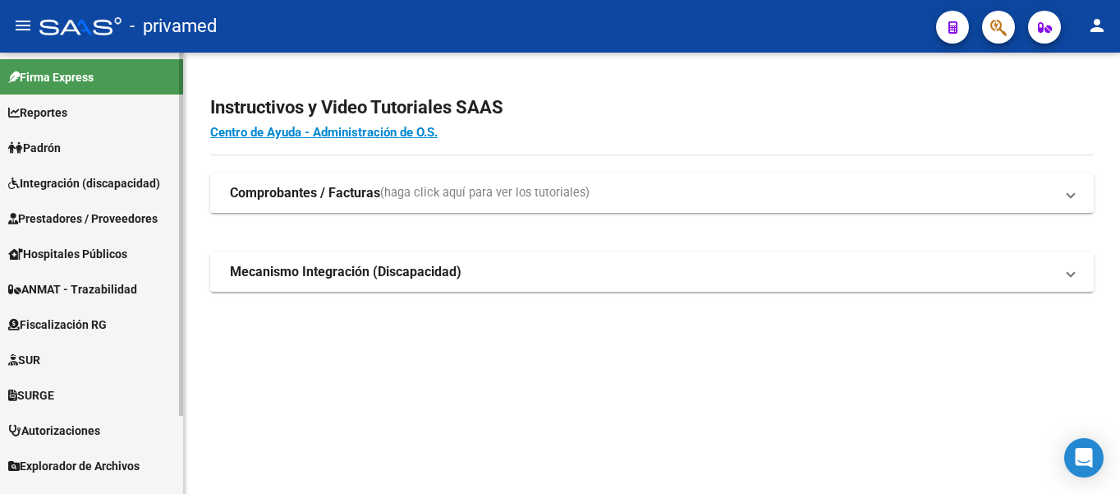
click at [74, 223] on span "Prestadores / Proveedores" at bounding box center [82, 218] width 149 height 18
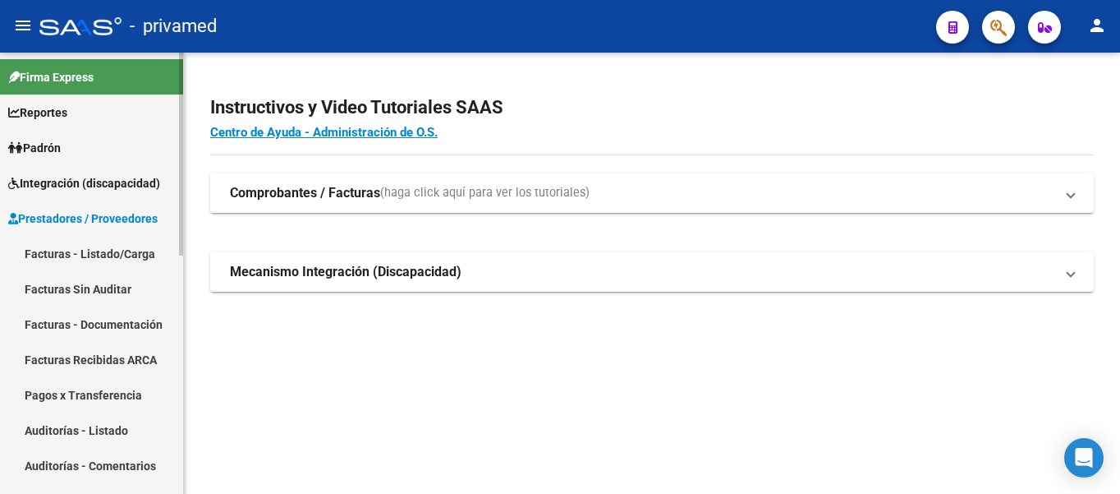
click at [82, 260] on link "Facturas - Listado/Carga" at bounding box center [91, 253] width 183 height 35
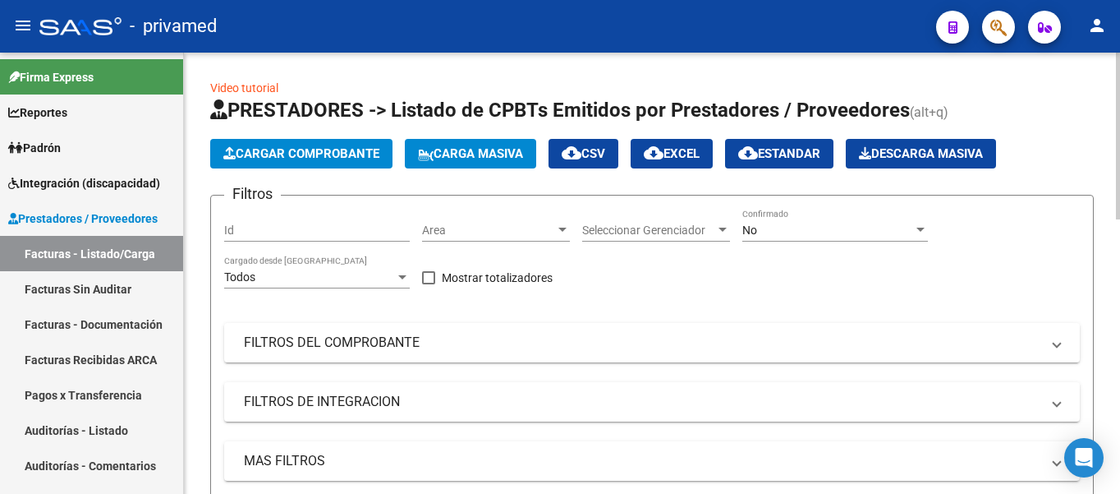
click at [306, 157] on span "Cargar Comprobante" at bounding box center [301, 153] width 156 height 15
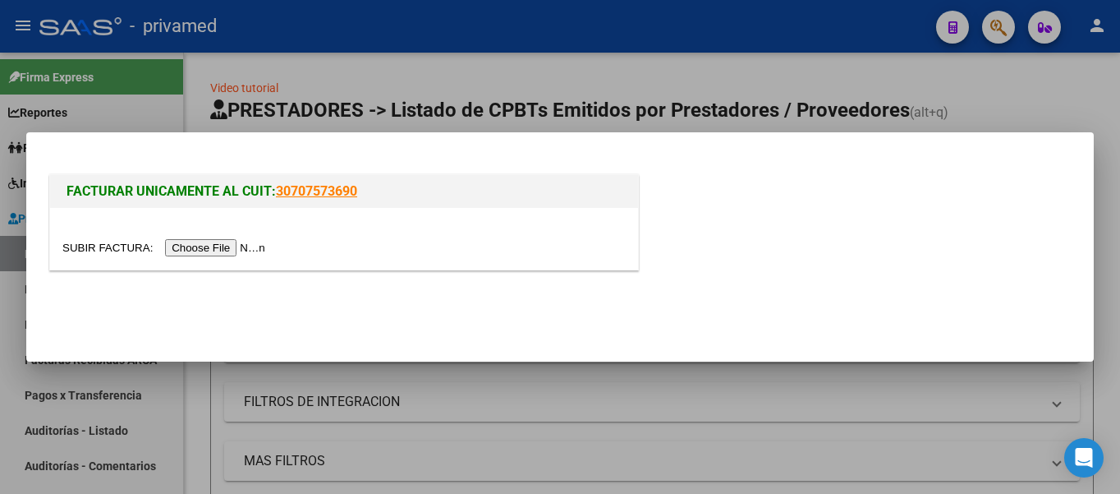
click at [241, 245] on input "file" at bounding box center [166, 247] width 208 height 17
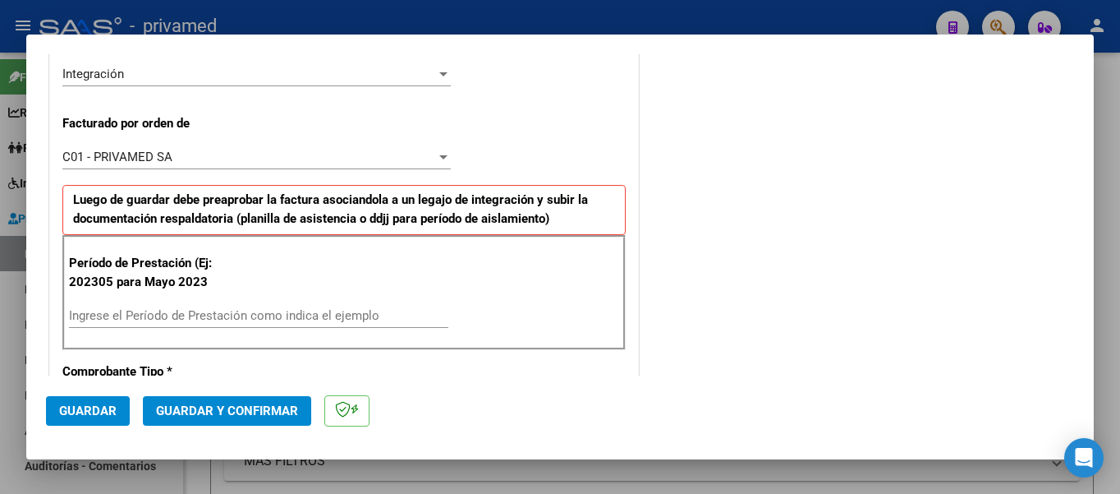
scroll to position [493, 0]
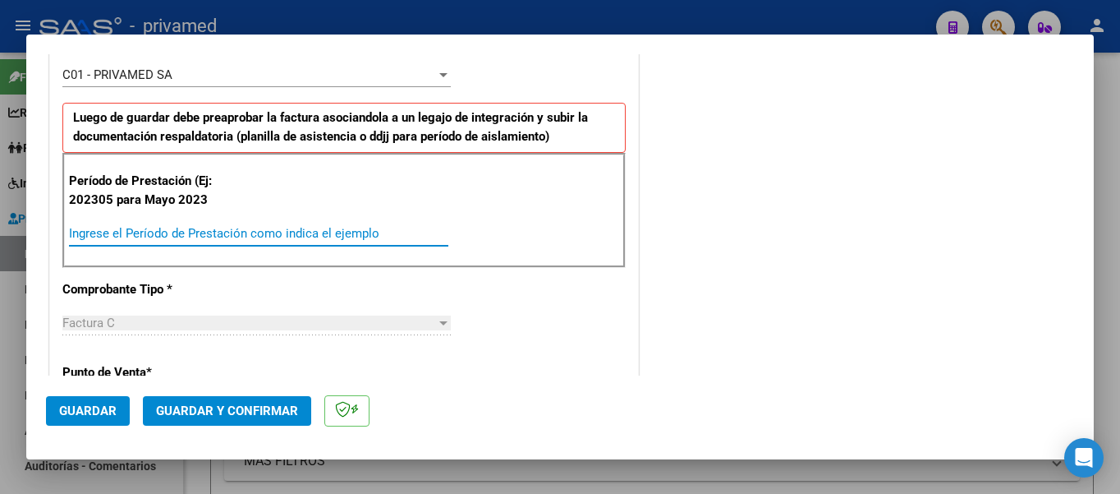
click at [108, 227] on input "Ingrese el Período de Prestación como indica el ejemplo" at bounding box center [258, 233] width 379 height 15
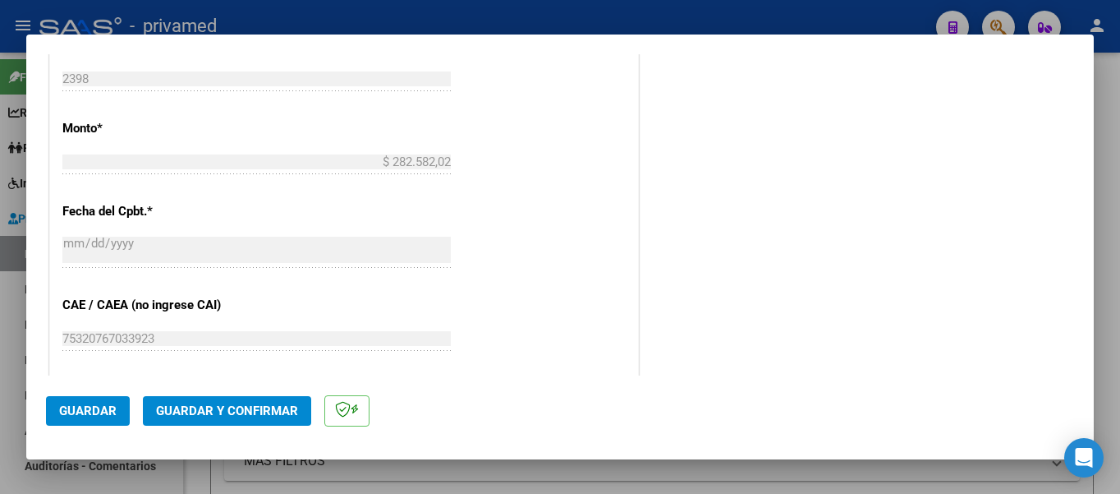
scroll to position [821, 0]
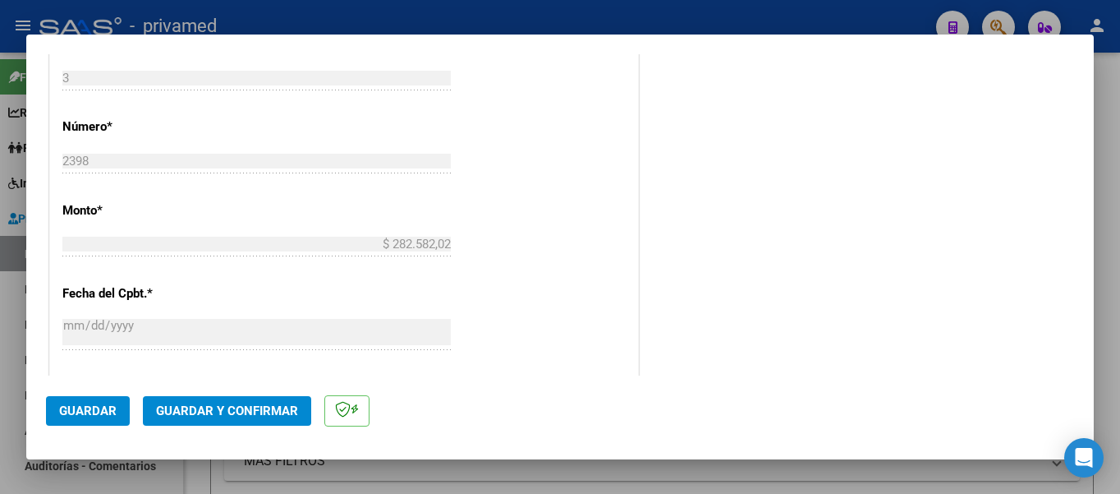
type input "202507"
click at [76, 407] on span "Guardar" at bounding box center [87, 410] width 57 height 15
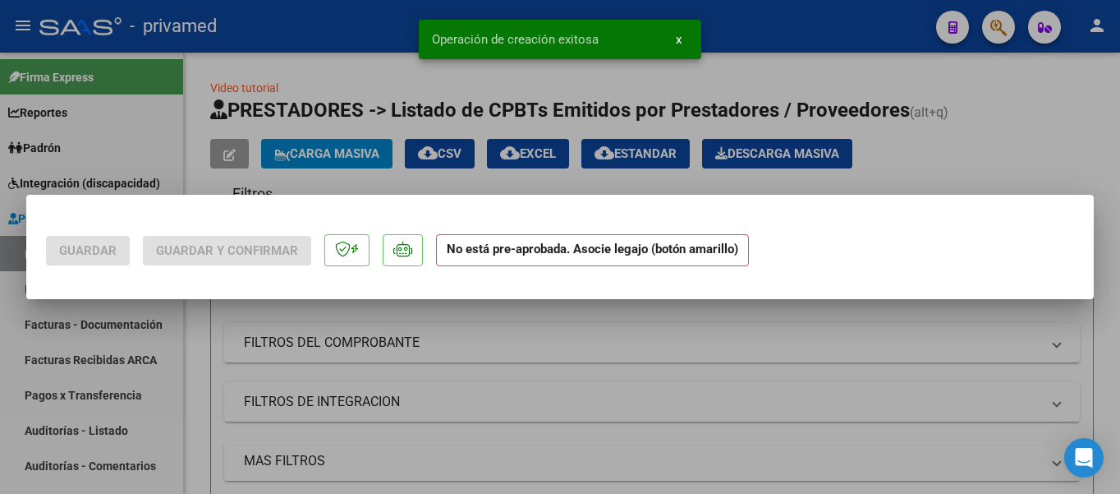
scroll to position [0, 0]
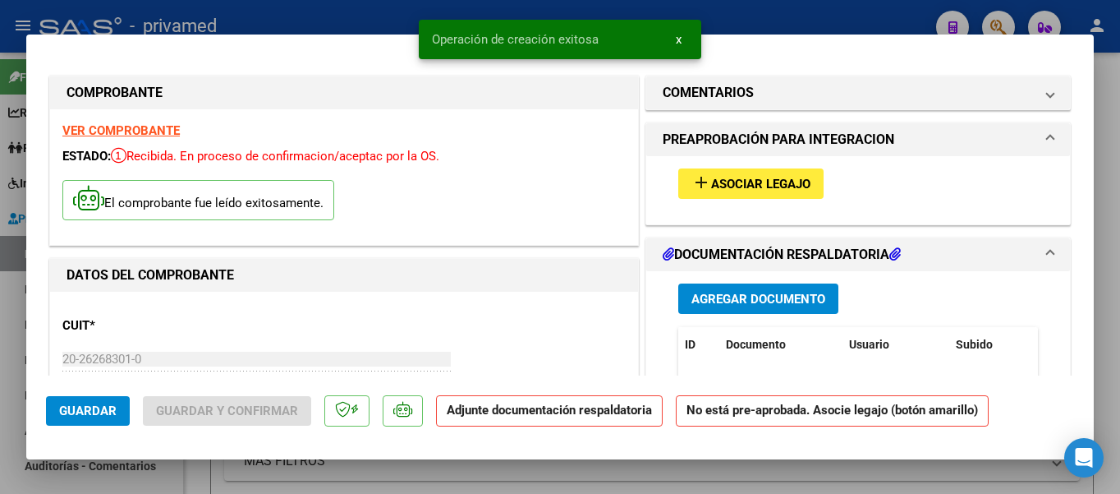
click at [745, 182] on span "Asociar Legajo" at bounding box center [760, 184] width 99 height 15
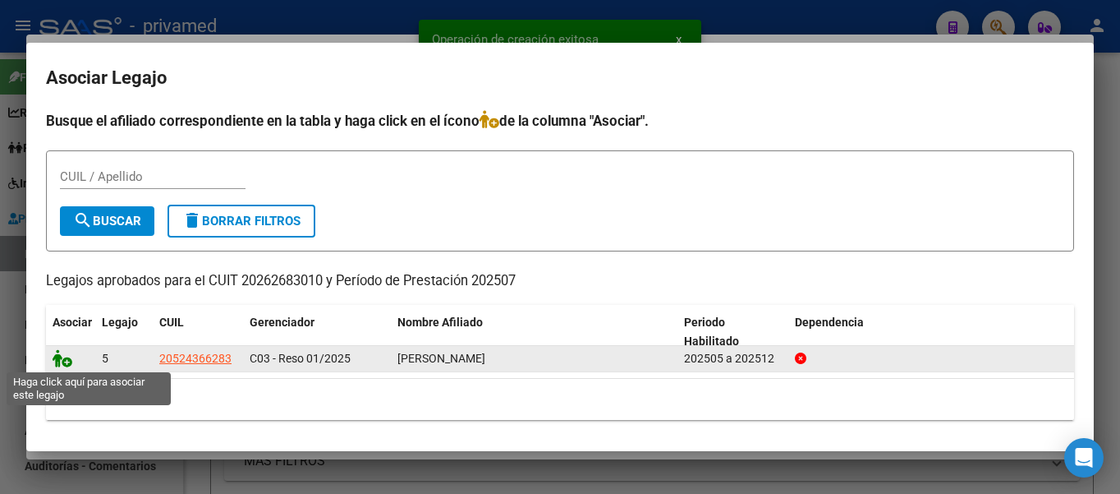
click at [67, 361] on icon at bounding box center [63, 358] width 20 height 18
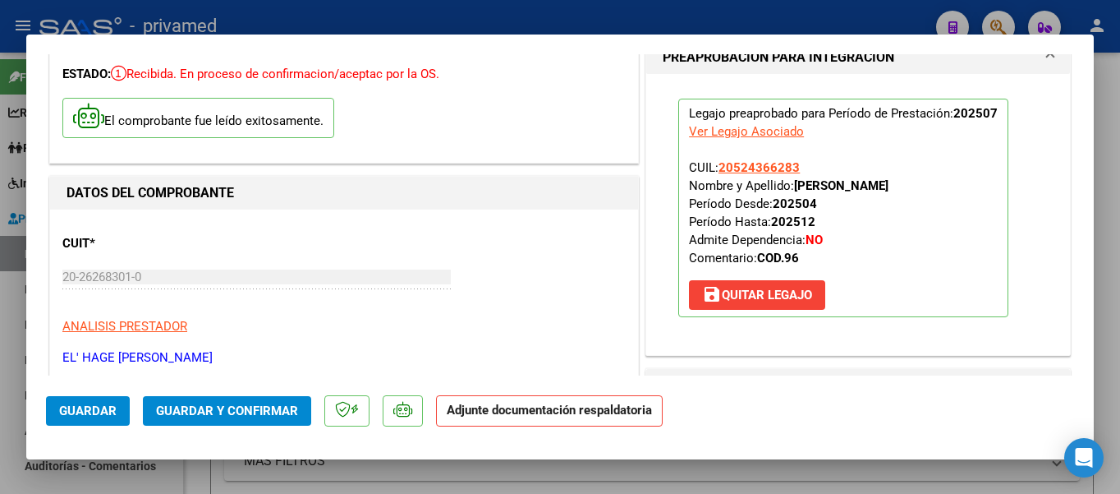
scroll to position [246, 0]
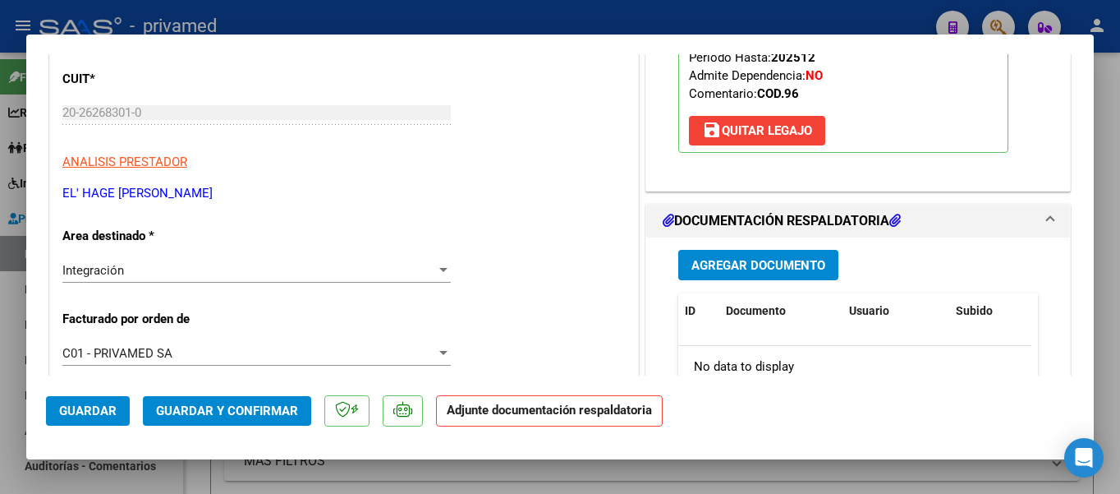
click at [740, 265] on span "Agregar Documento" at bounding box center [759, 265] width 134 height 15
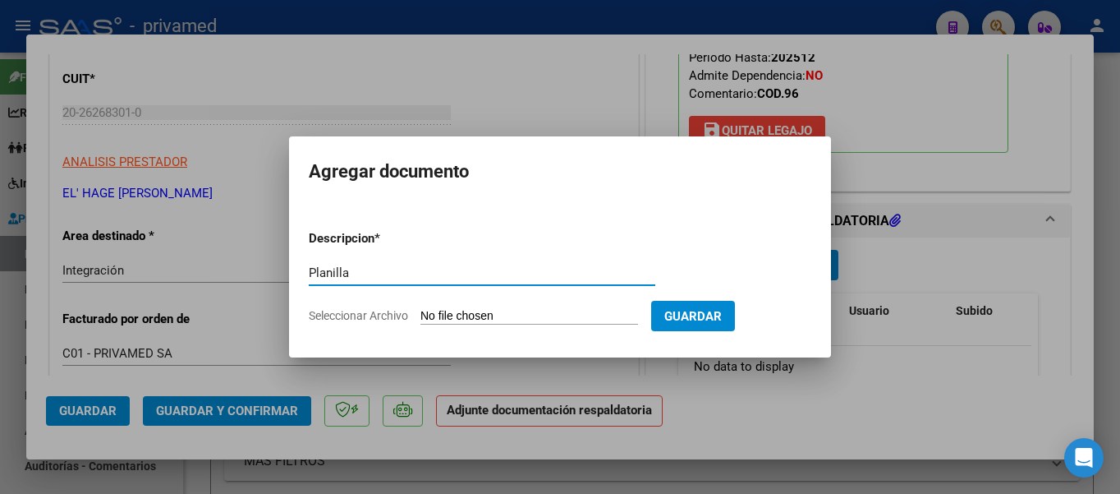
type input "Planilla"
click at [525, 313] on input "Seleccionar Archivo" at bounding box center [530, 317] width 218 height 16
type input "C:\fakepath\[PERSON_NAME] ASIST [DATE] BV.pdf"
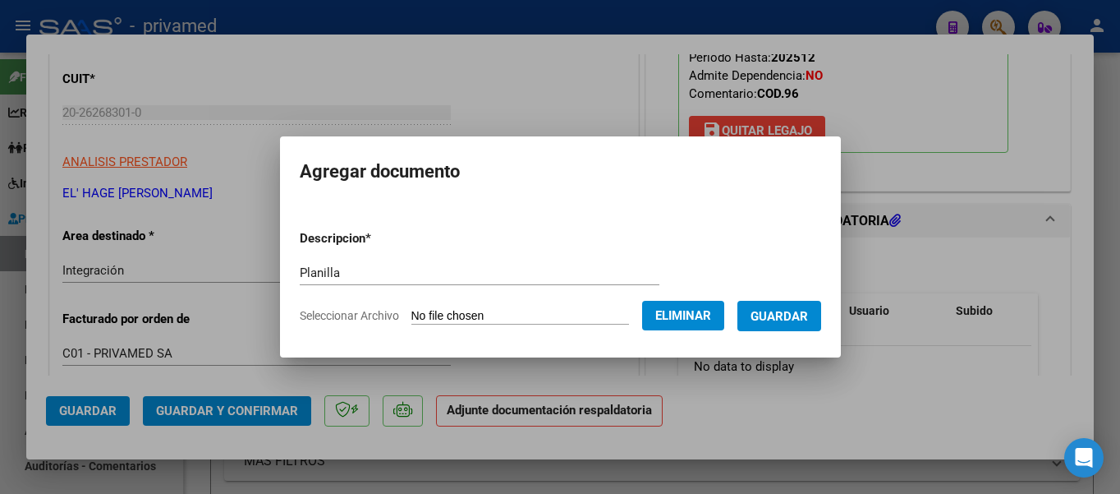
drag, startPoint x: 704, startPoint y: 317, endPoint x: 796, endPoint y: 331, distance: 93.0
click at [796, 331] on form "Descripcion * Planilla Escriba aquí una descripcion Seleccionar Archivo Elimina…" at bounding box center [561, 277] width 522 height 120
click at [791, 310] on span "Guardar" at bounding box center [779, 316] width 57 height 15
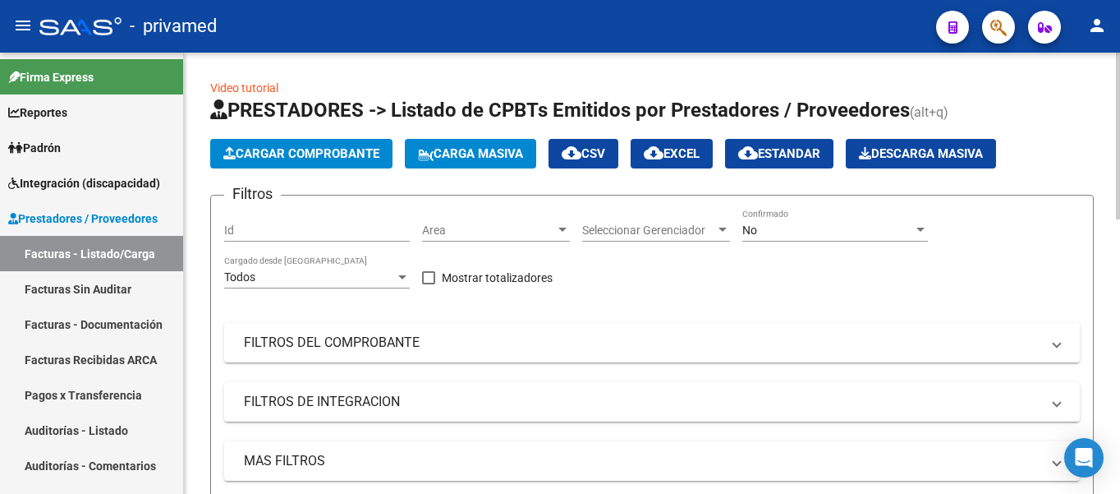
scroll to position [329, 0]
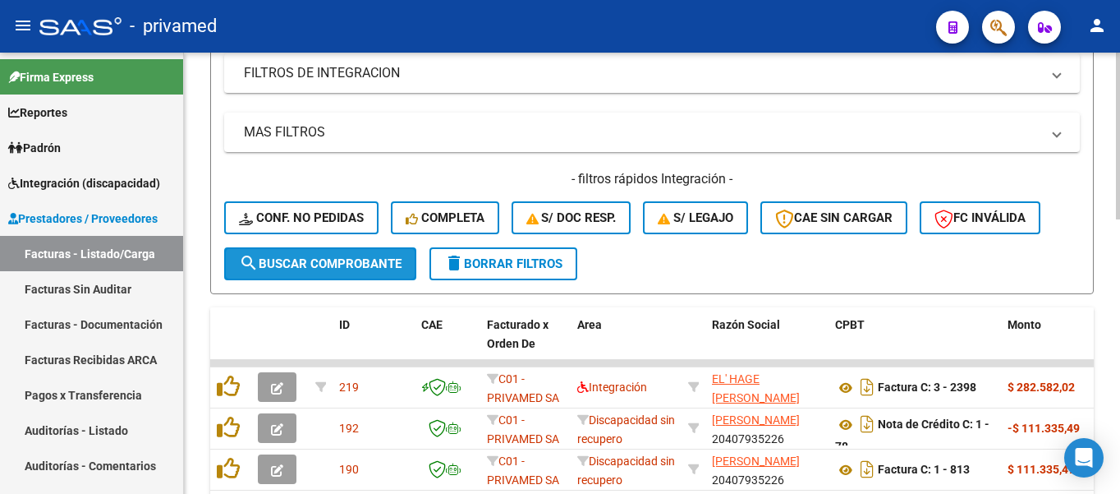
click at [352, 266] on span "search Buscar Comprobante" at bounding box center [320, 263] width 163 height 15
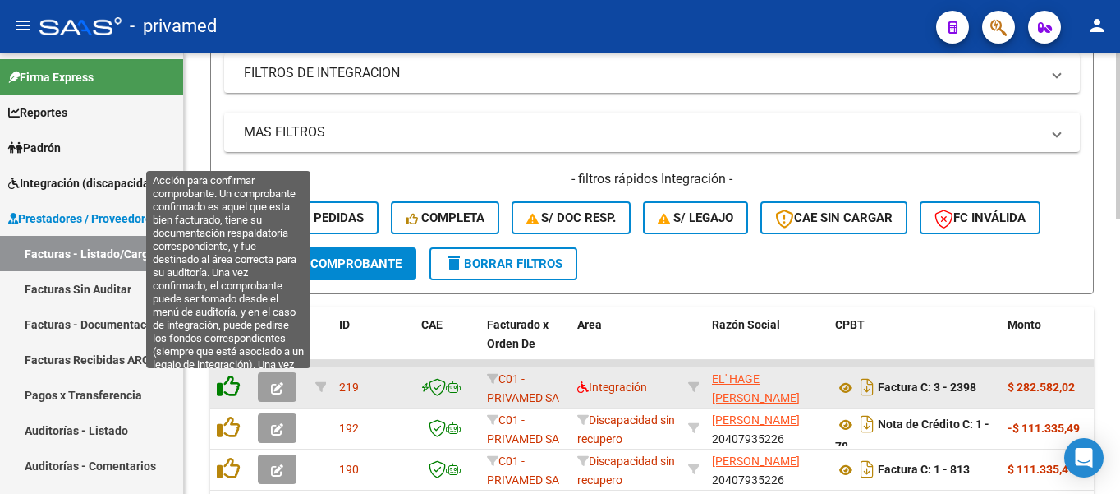
click at [229, 389] on icon at bounding box center [228, 386] width 23 height 23
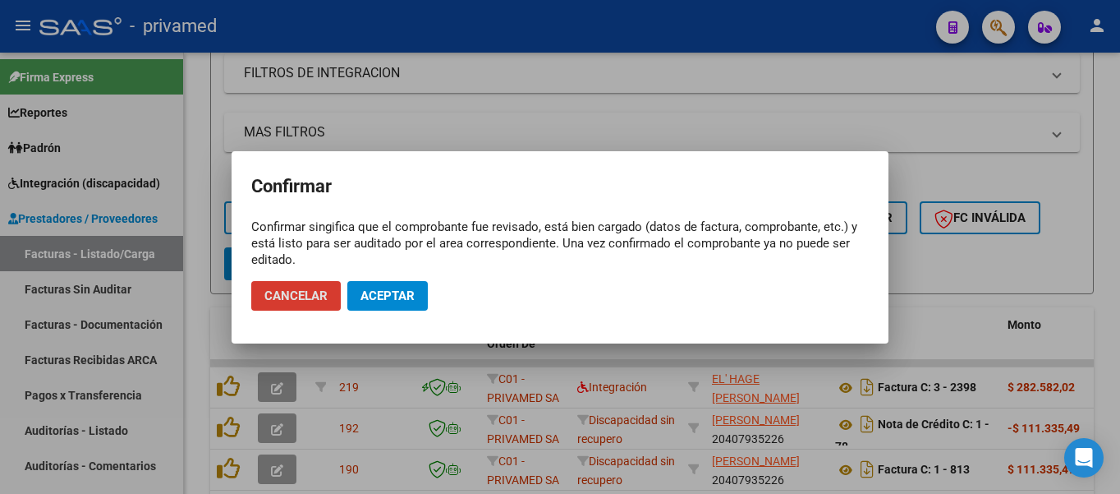
click at [364, 297] on span "Aceptar" at bounding box center [388, 295] width 54 height 15
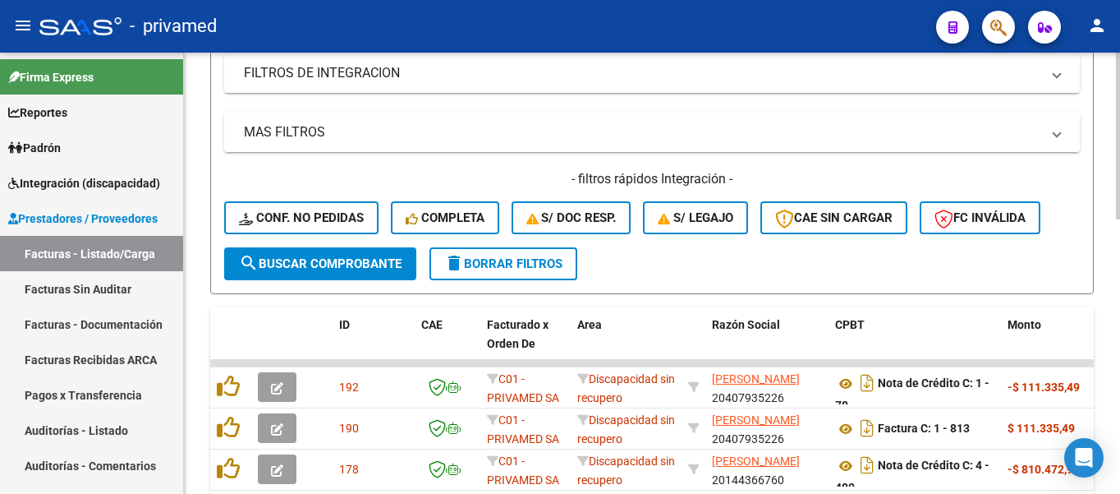
scroll to position [0, 0]
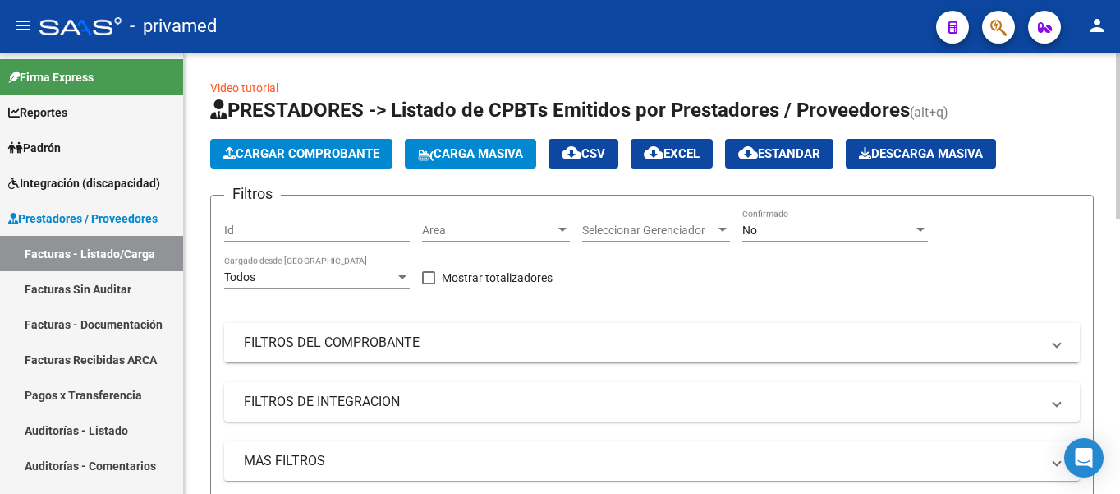
click at [775, 234] on div "No" at bounding box center [828, 230] width 171 height 14
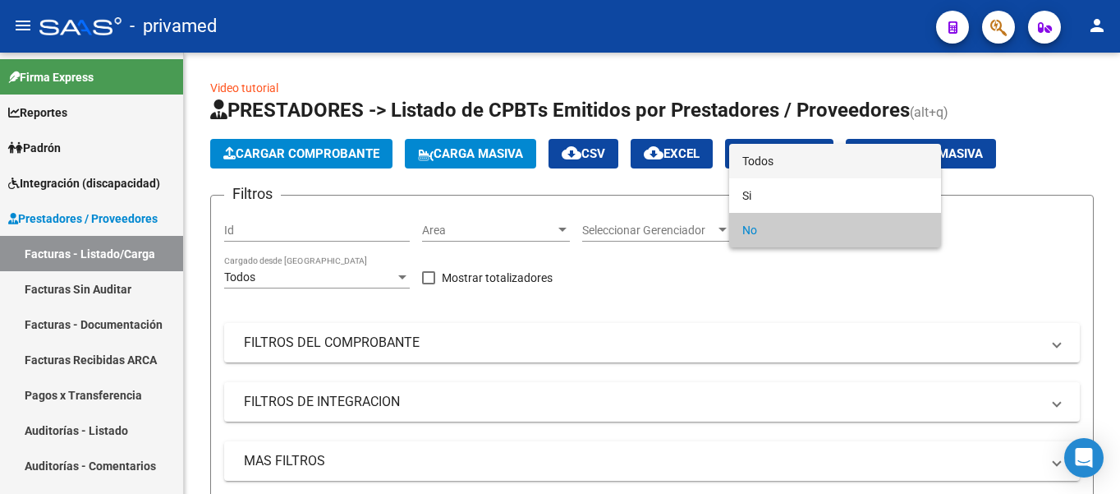
click at [771, 167] on span "Todos" at bounding box center [836, 161] width 186 height 34
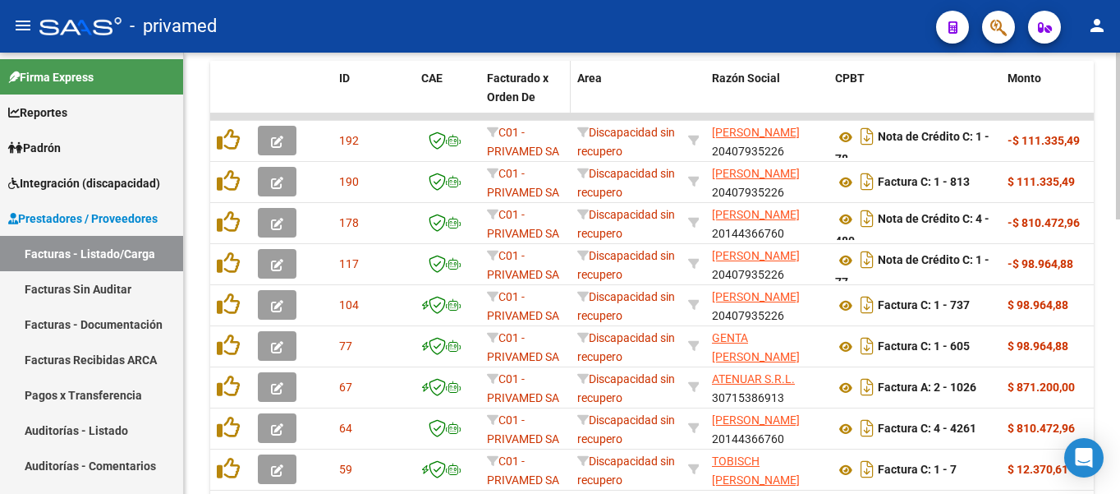
scroll to position [329, 0]
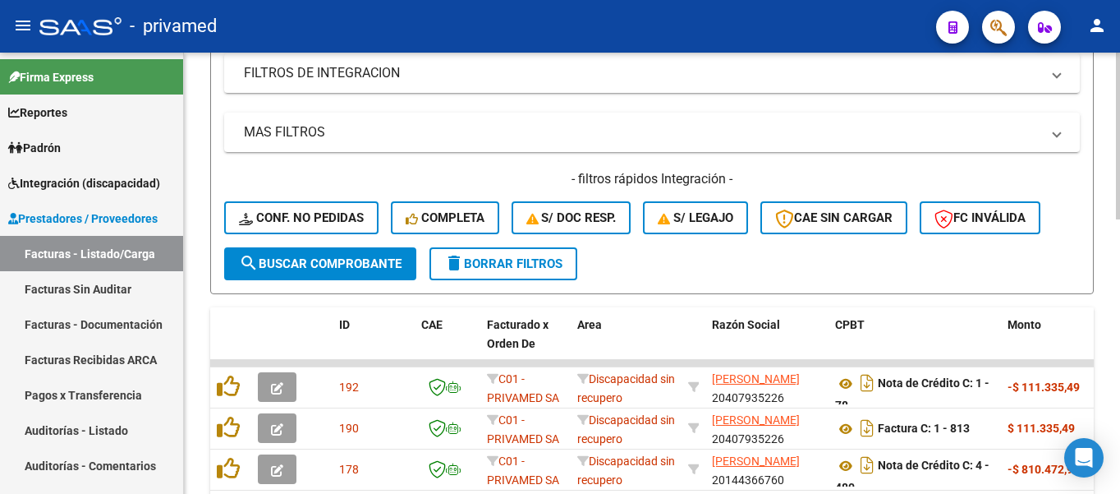
click at [323, 263] on span "search Buscar Comprobante" at bounding box center [320, 263] width 163 height 15
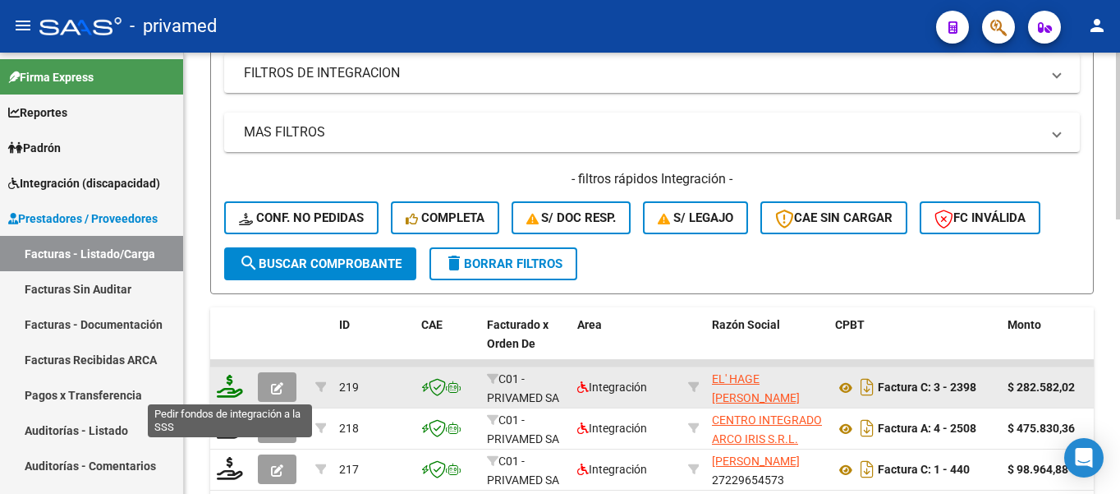
click at [228, 393] on icon at bounding box center [230, 386] width 26 height 23
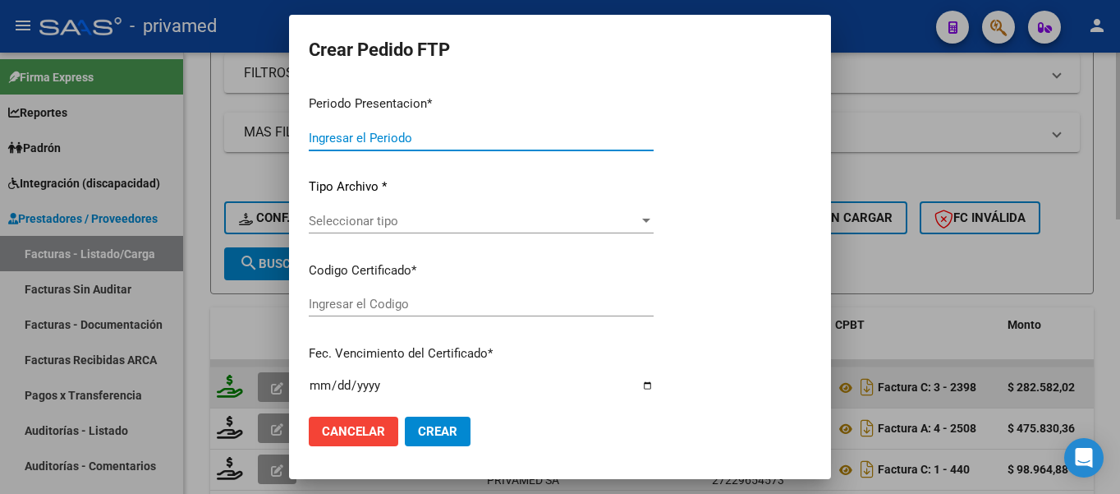
type input "202507"
type input "$ 282.582,02"
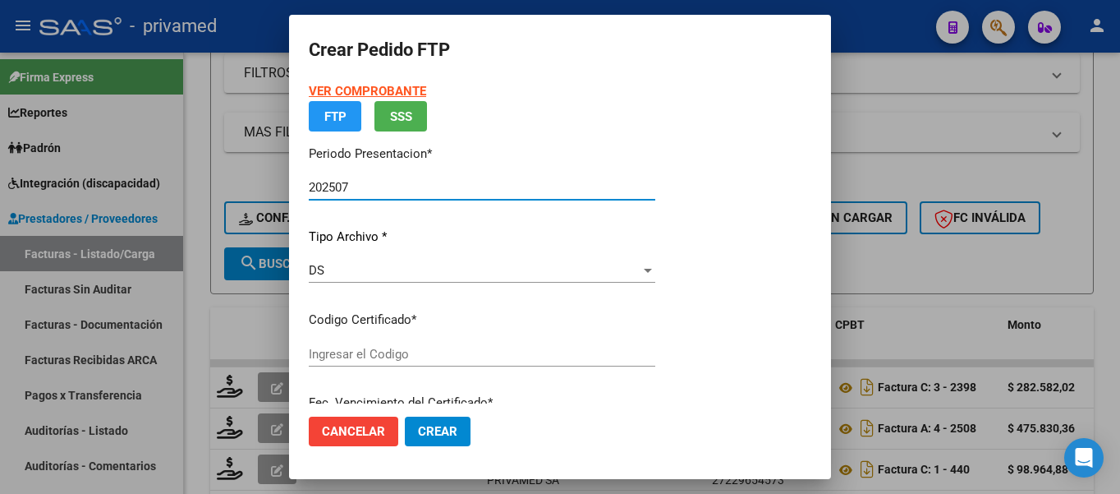
type input "ARG02000509628712025022620300226BUE348"
type input "[DATE]"
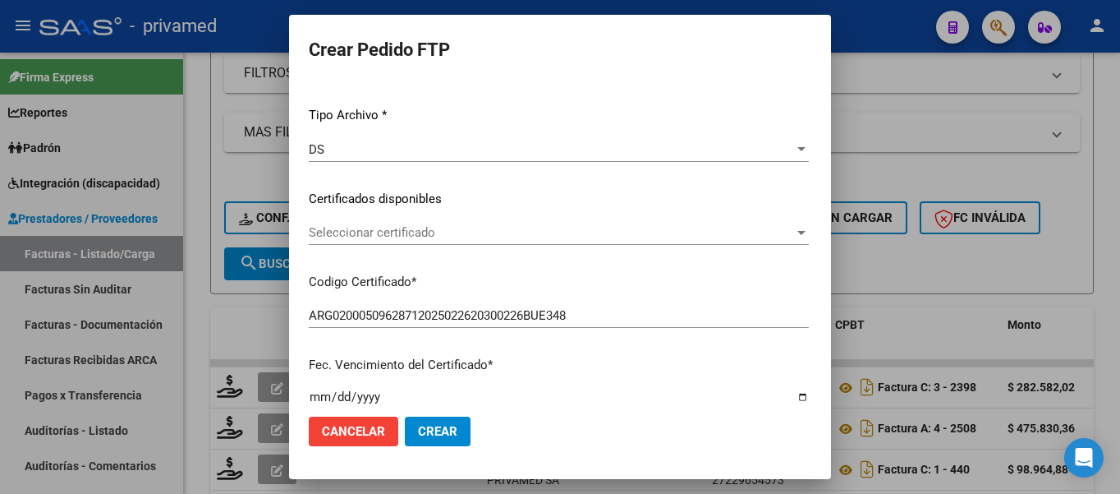
scroll to position [246, 0]
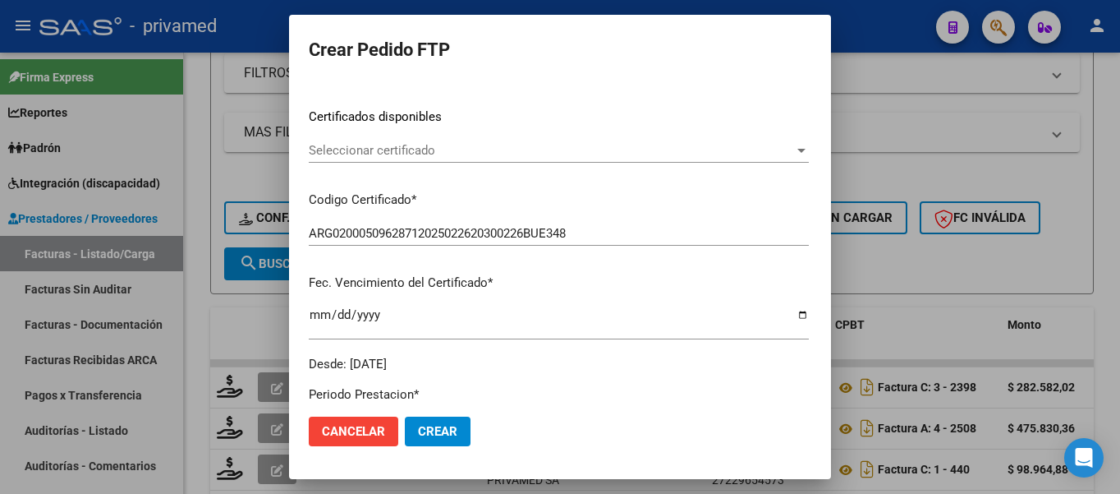
click at [442, 145] on span "Seleccionar certificado" at bounding box center [551, 150] width 485 height 15
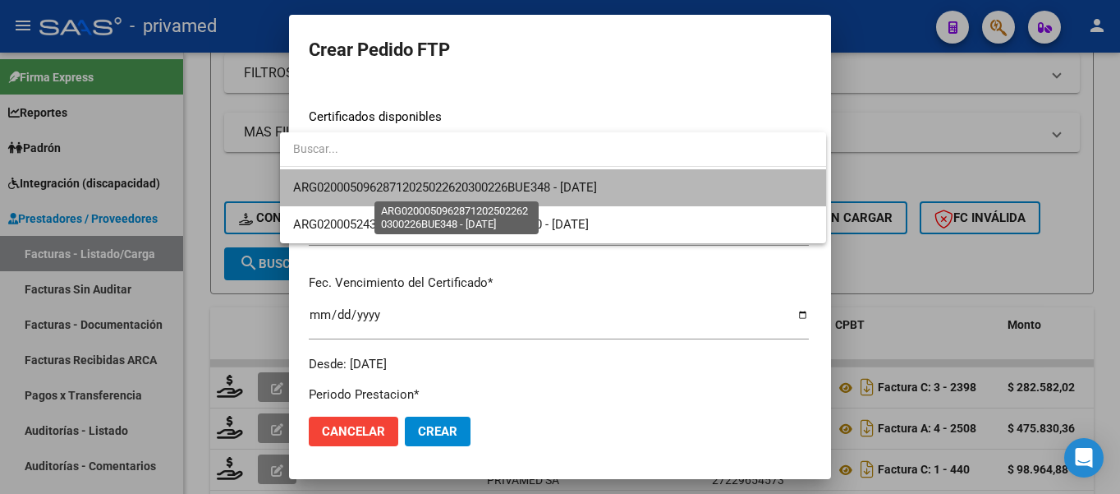
click at [412, 193] on span "ARG02000509628712025022620300226BUE348 - [DATE]" at bounding box center [445, 187] width 304 height 15
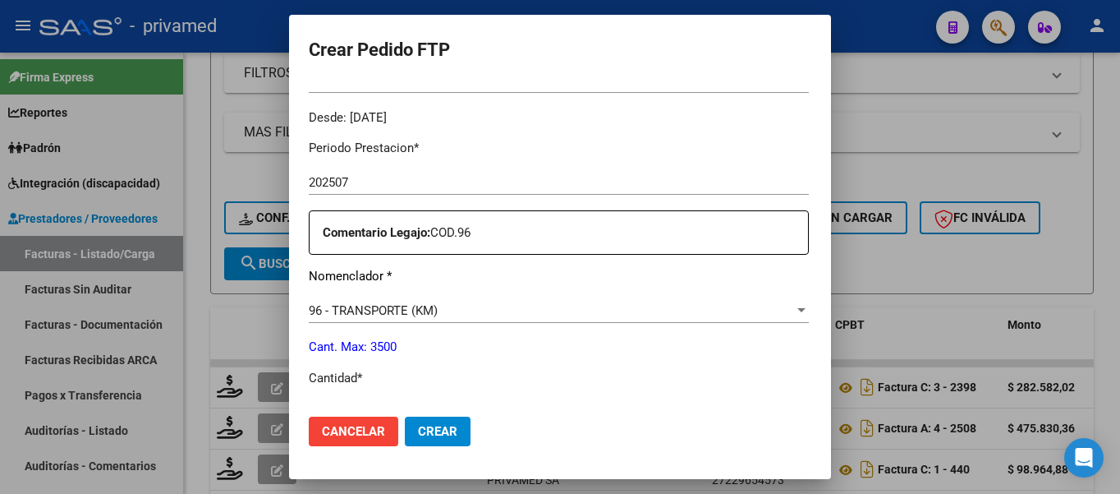
scroll to position [575, 0]
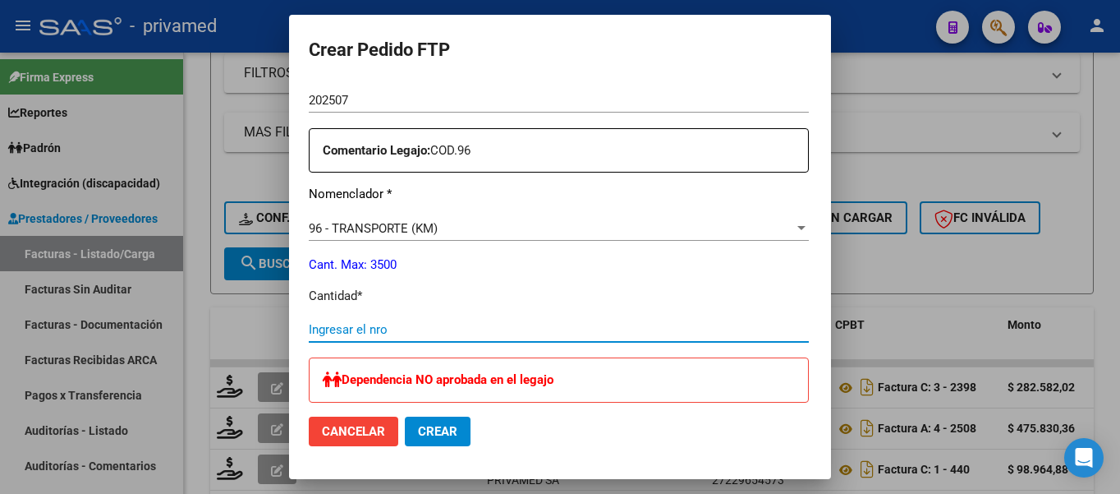
click at [327, 322] on input "Ingresar el nro" at bounding box center [559, 329] width 500 height 15
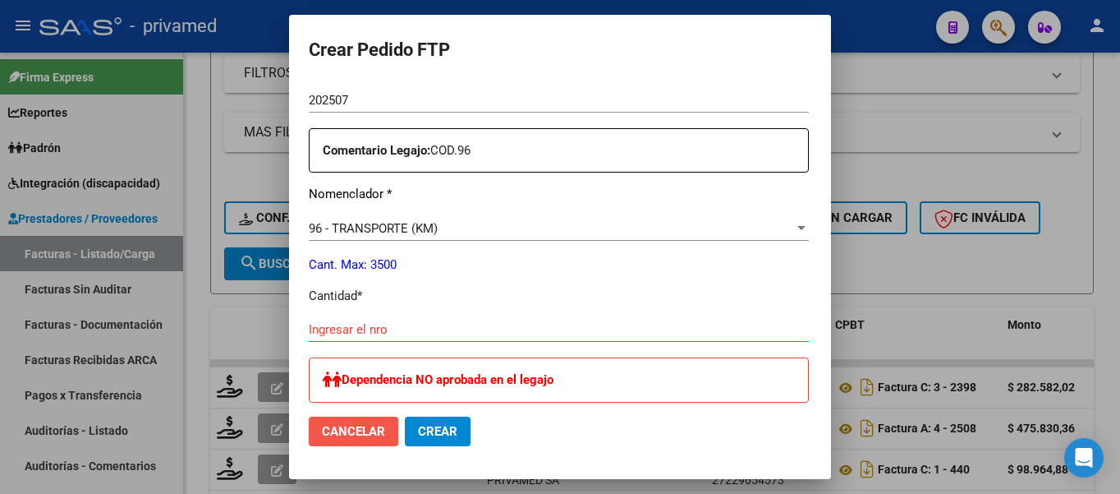
drag, startPoint x: 329, startPoint y: 430, endPoint x: 357, endPoint y: 417, distance: 30.5
click at [329, 429] on span "Cancelar" at bounding box center [353, 431] width 63 height 15
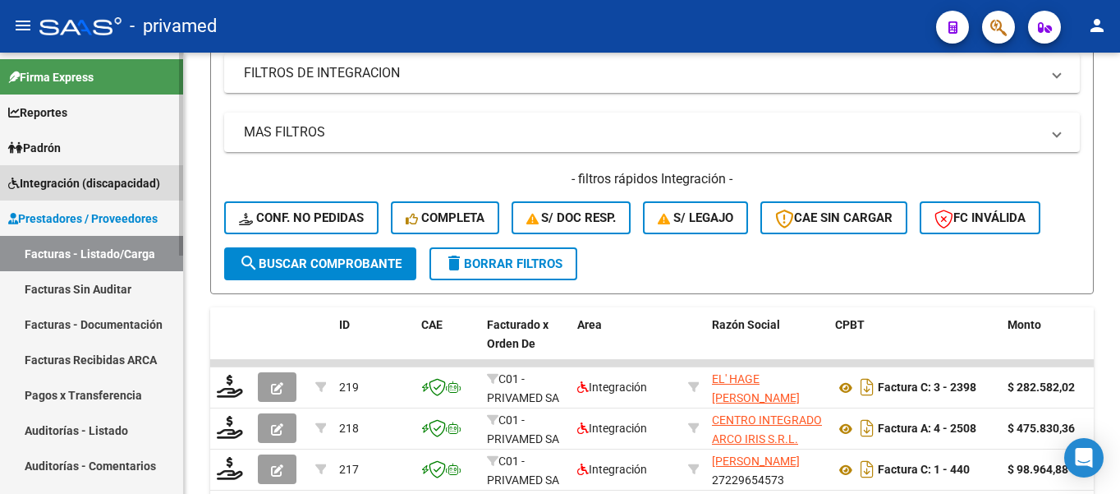
click at [56, 188] on span "Integración (discapacidad)" at bounding box center [84, 183] width 152 height 18
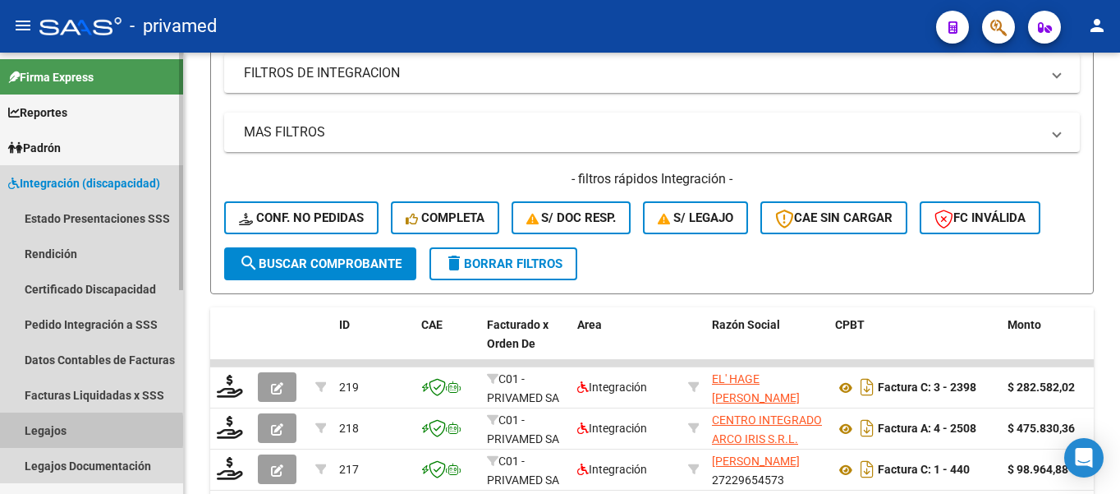
click at [46, 430] on link "Legajos" at bounding box center [91, 429] width 183 height 35
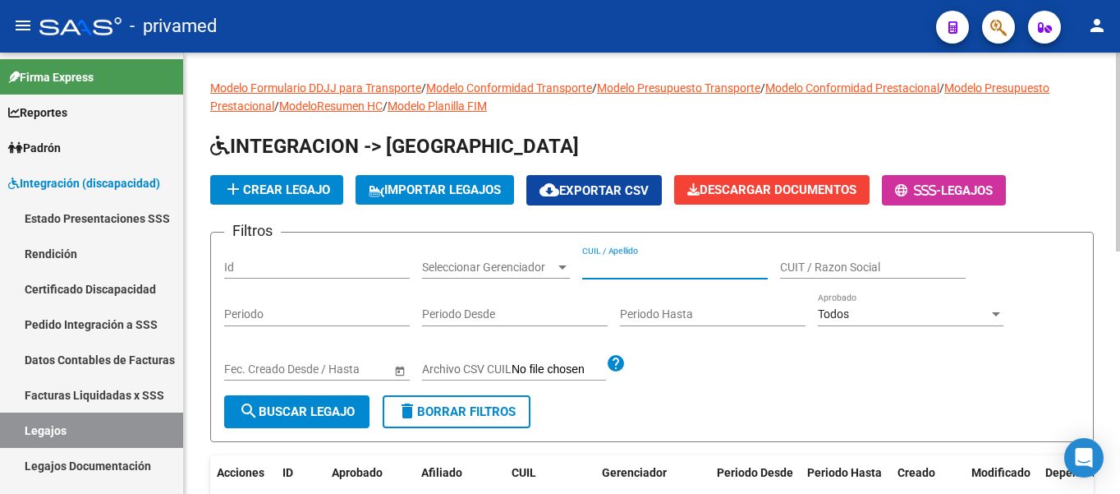
click at [618, 261] on input "CUIL / Apellido" at bounding box center [675, 267] width 186 height 14
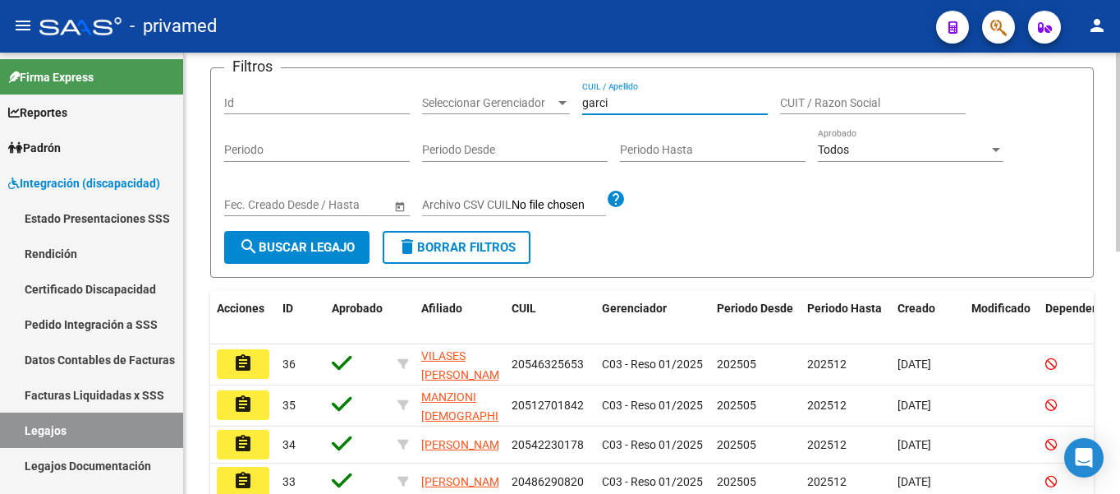
type input "garci"
click at [307, 255] on button "search Buscar Legajo" at bounding box center [296, 247] width 145 height 33
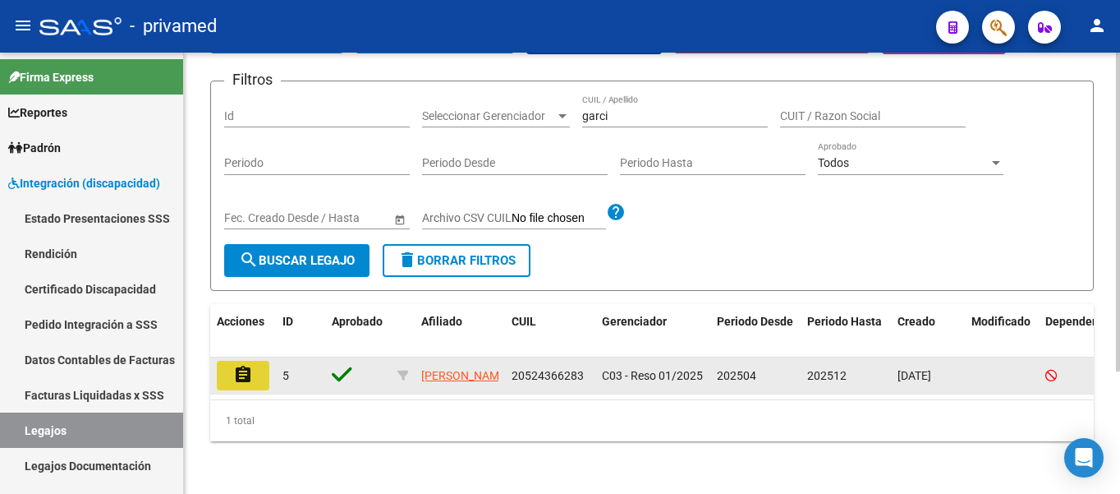
click at [230, 361] on button "assignment" at bounding box center [243, 376] width 53 height 30
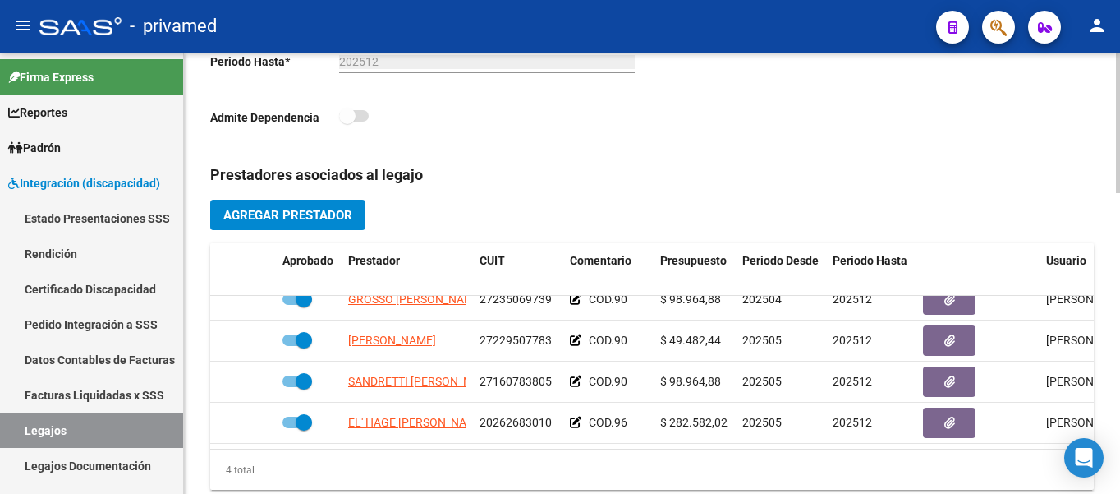
scroll to position [30, 0]
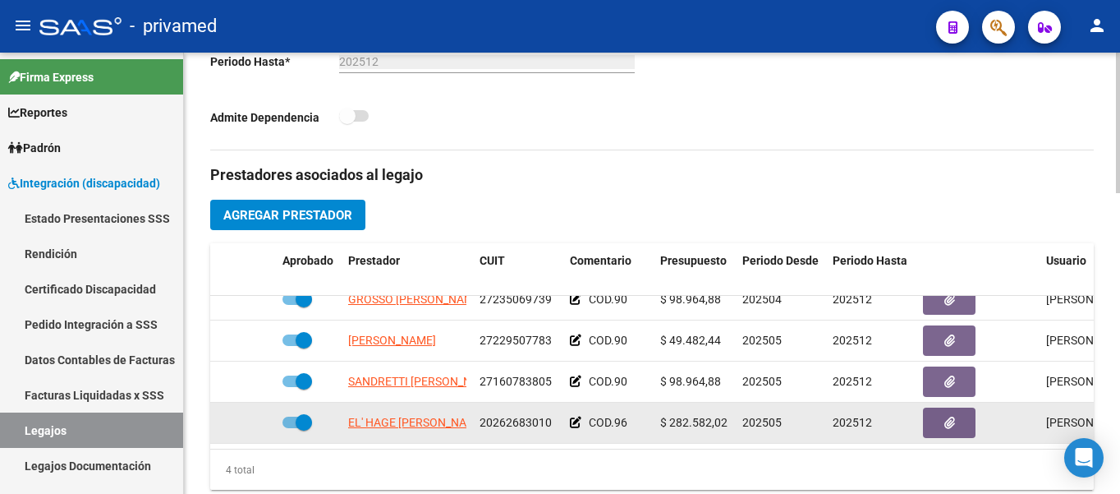
click at [577, 416] on icon at bounding box center [575, 421] width 11 height 11
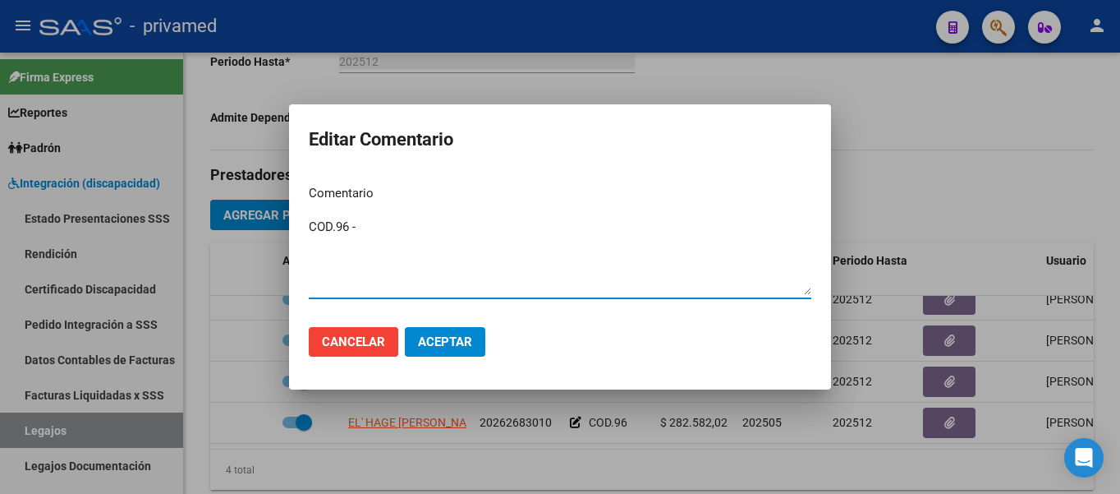
paste textarea "521.6 KM MENSUALES A TERAPIAS"
click at [444, 226] on textarea "COD.96 - 521.6 KM MENSUALES A TERAPIAS" at bounding box center [560, 256] width 503 height 77
click at [497, 225] on textarea "COD.96 - 521.6 KM A TERAPIAS" at bounding box center [560, 256] width 503 height 77
paste textarea "145.2 KM MENSUALES A ESCUELA"
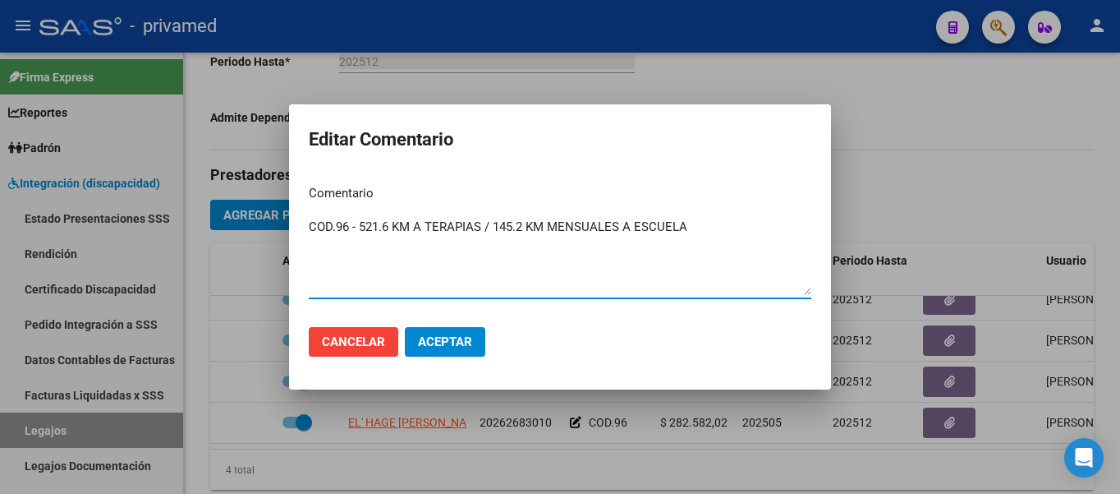
click at [585, 220] on textarea "COD.96 - 521.6 KM A TERAPIAS / 145.2 KM MENSUALES A ESCUELA" at bounding box center [560, 256] width 503 height 77
click at [622, 274] on textarea "COD.96 - 521.6 KM A TERAPIAS / 145.2 KM A ESCUELA" at bounding box center [560, 256] width 503 height 77
type textarea "COD.96 - 521.6 KM A TERAPIAS / 145.2 KM A ESCUELA"
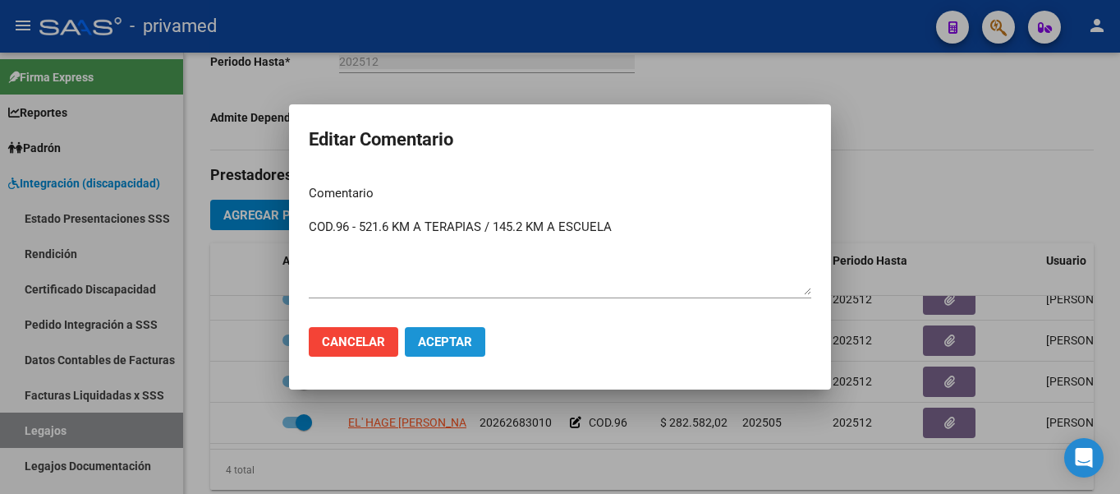
click at [476, 339] on button "Aceptar" at bounding box center [445, 342] width 80 height 30
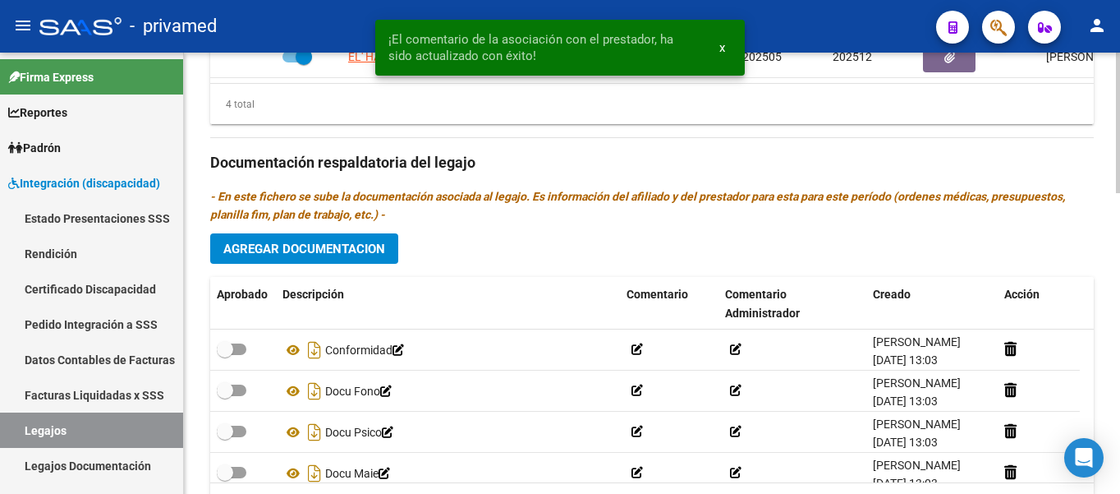
scroll to position [776, 0]
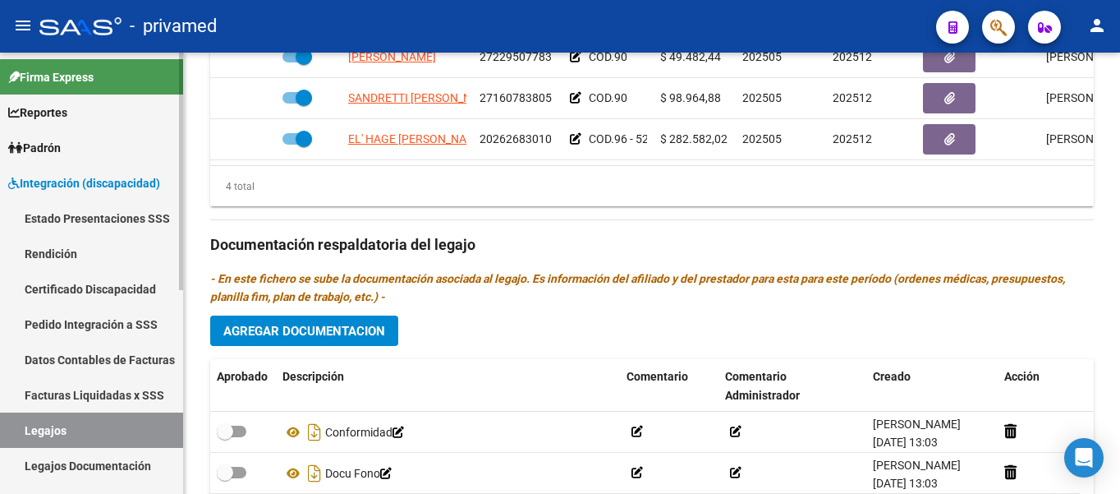
click at [44, 185] on span "Integración (discapacidad)" at bounding box center [84, 183] width 152 height 18
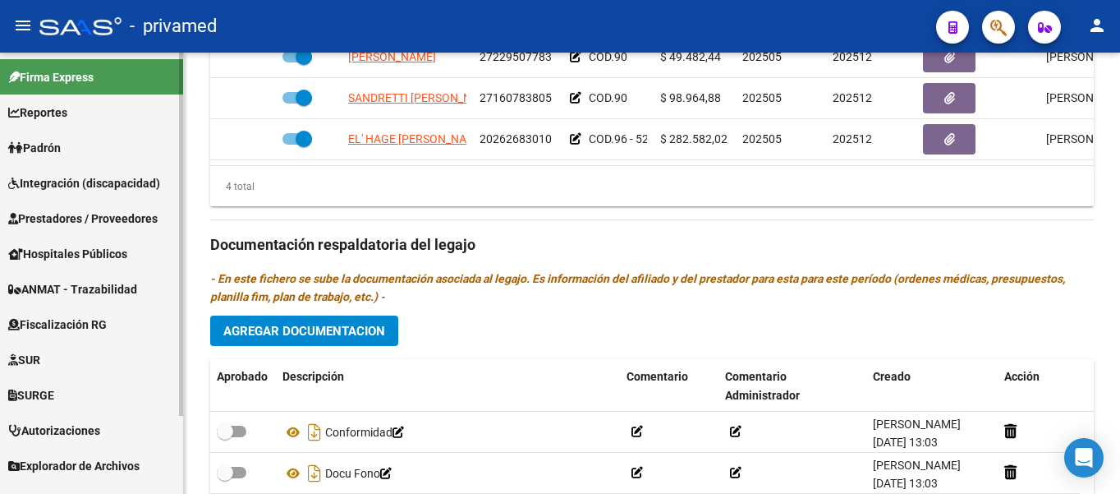
click at [53, 209] on span "Prestadores / Proveedores" at bounding box center [82, 218] width 149 height 18
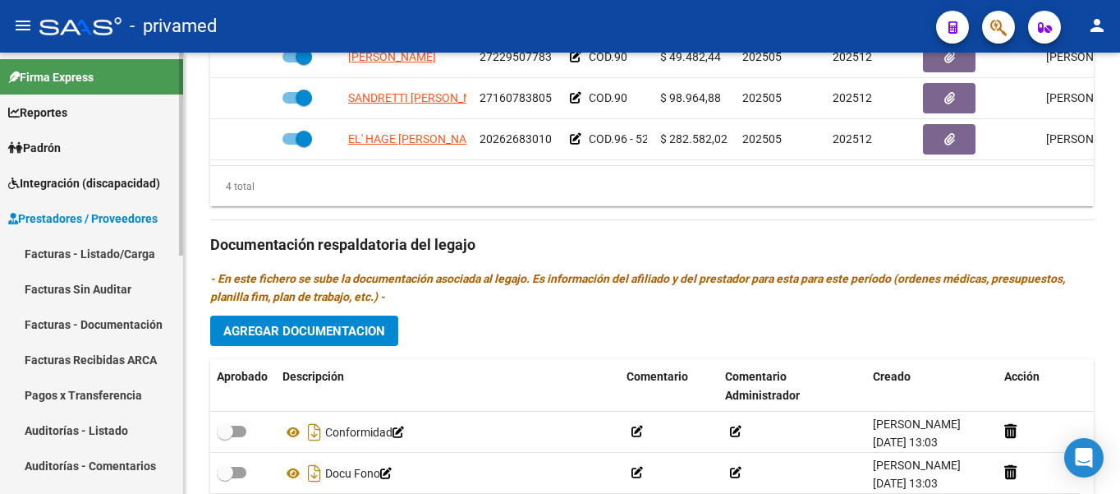
click at [69, 249] on link "Facturas - Listado/Carga" at bounding box center [91, 253] width 183 height 35
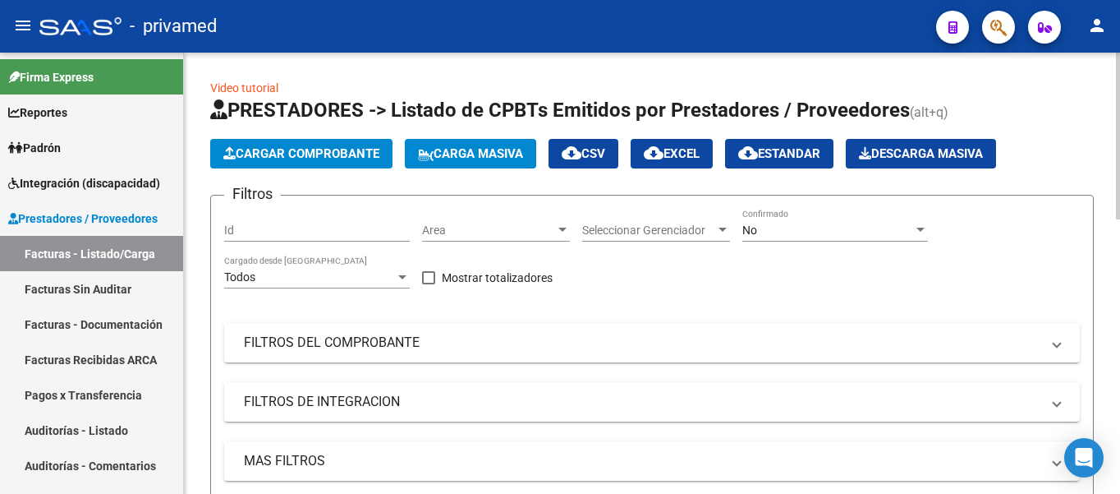
click at [783, 221] on div "No Confirmado" at bounding box center [836, 225] width 186 height 33
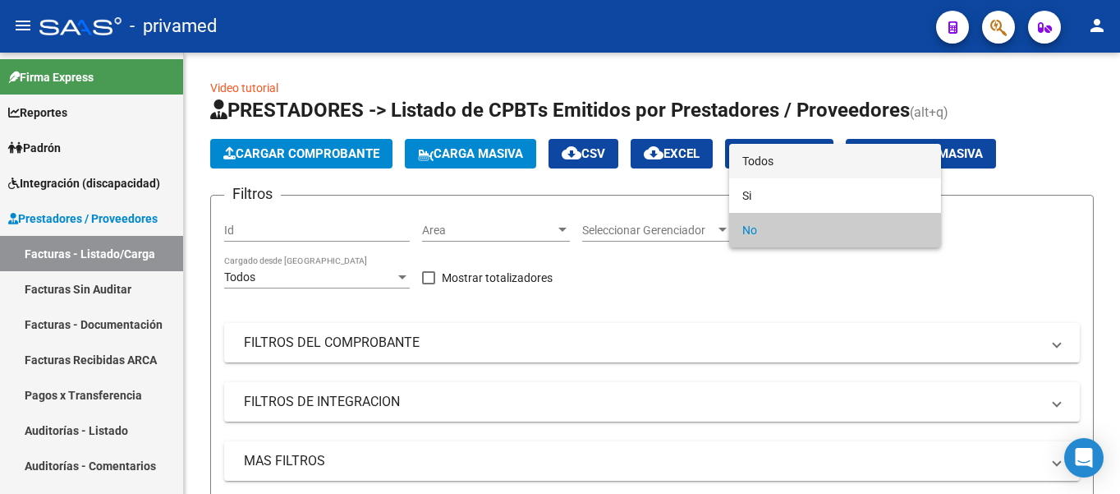
click at [759, 168] on span "Todos" at bounding box center [836, 161] width 186 height 34
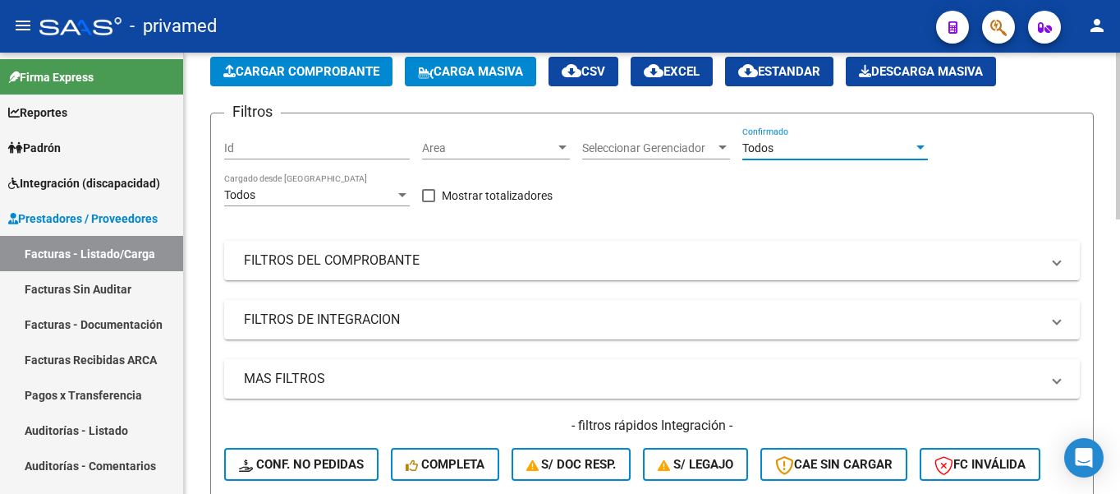
scroll to position [329, 0]
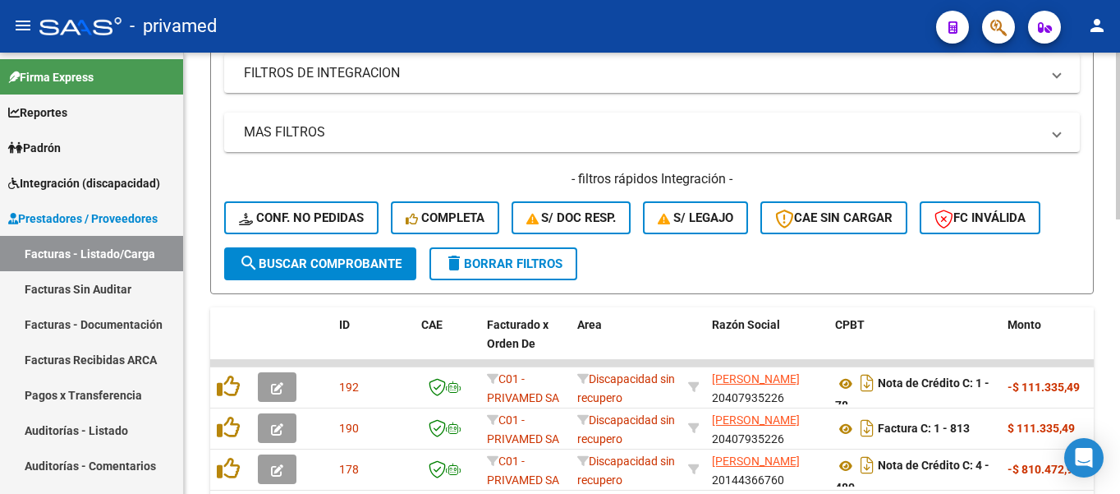
click at [311, 271] on button "search Buscar Comprobante" at bounding box center [320, 263] width 192 height 33
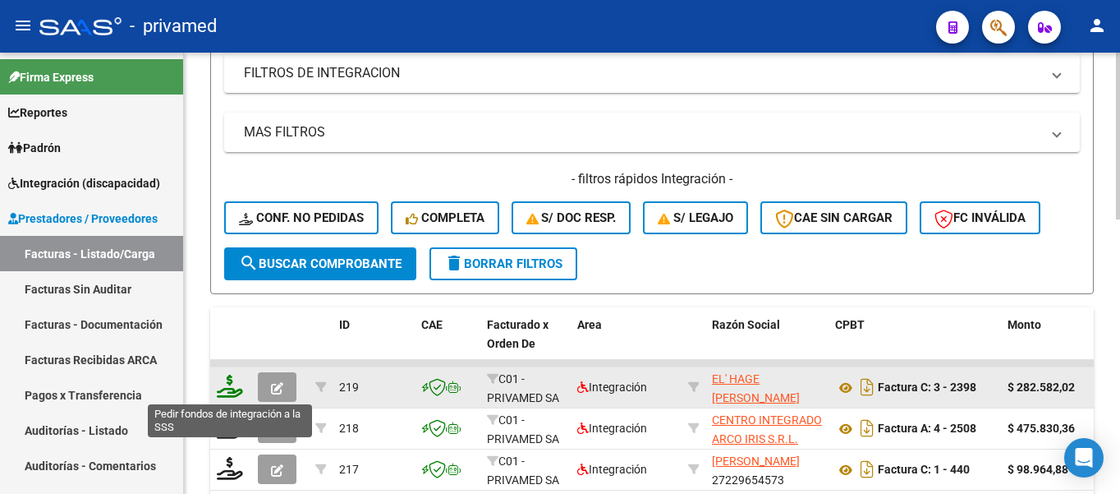
click at [231, 392] on icon at bounding box center [230, 386] width 26 height 23
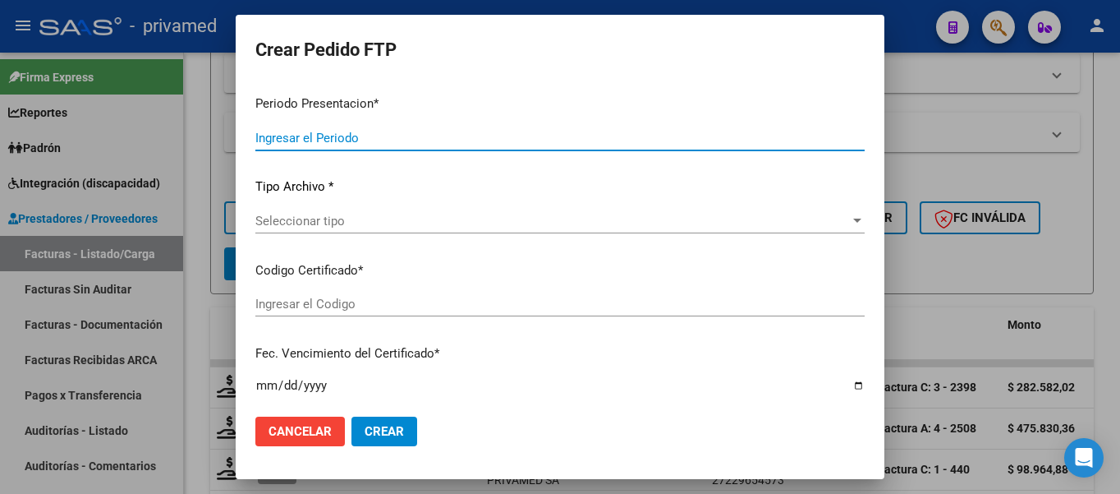
type input "202507"
type input "$ 282.582,02"
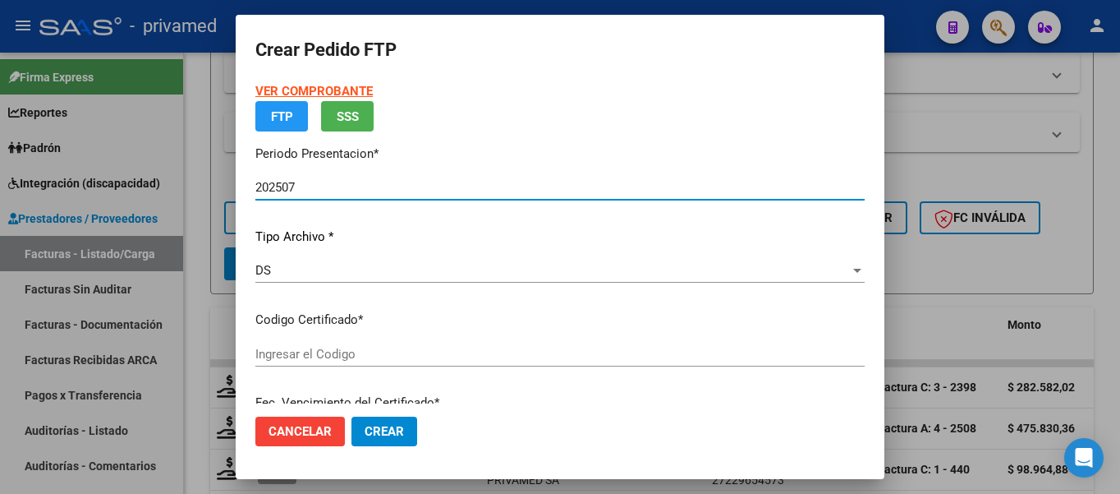
type input "ARG02000509628712025022620300226BUE348"
type input "[DATE]"
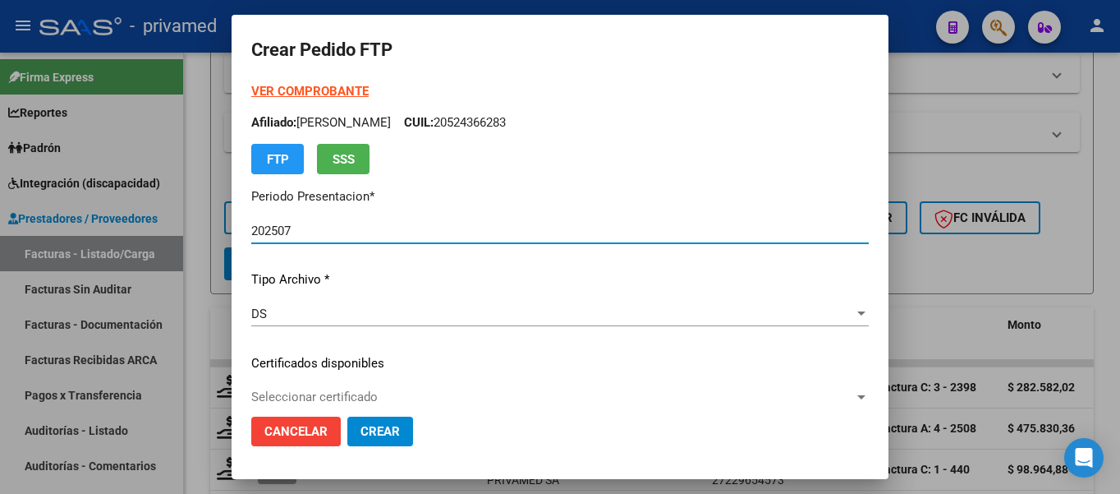
scroll to position [82, 0]
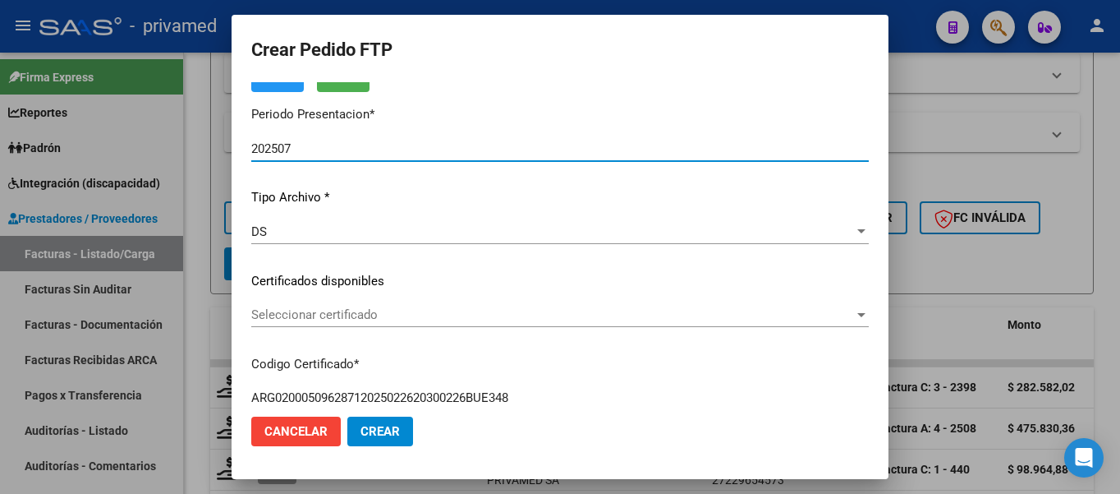
click at [356, 310] on span "Seleccionar certificado" at bounding box center [552, 314] width 603 height 15
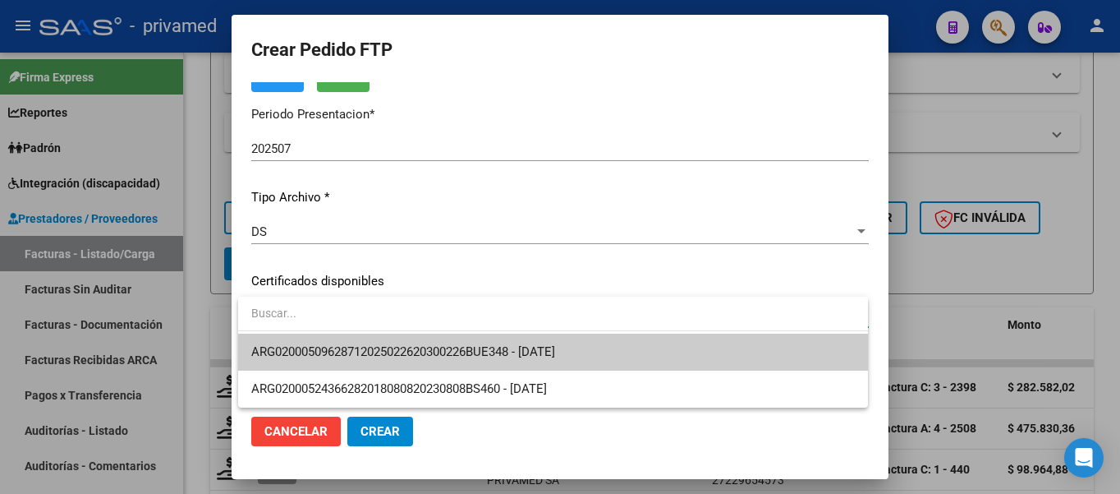
click at [365, 345] on span "ARG02000509628712025022620300226BUE348 - [DATE]" at bounding box center [403, 351] width 304 height 15
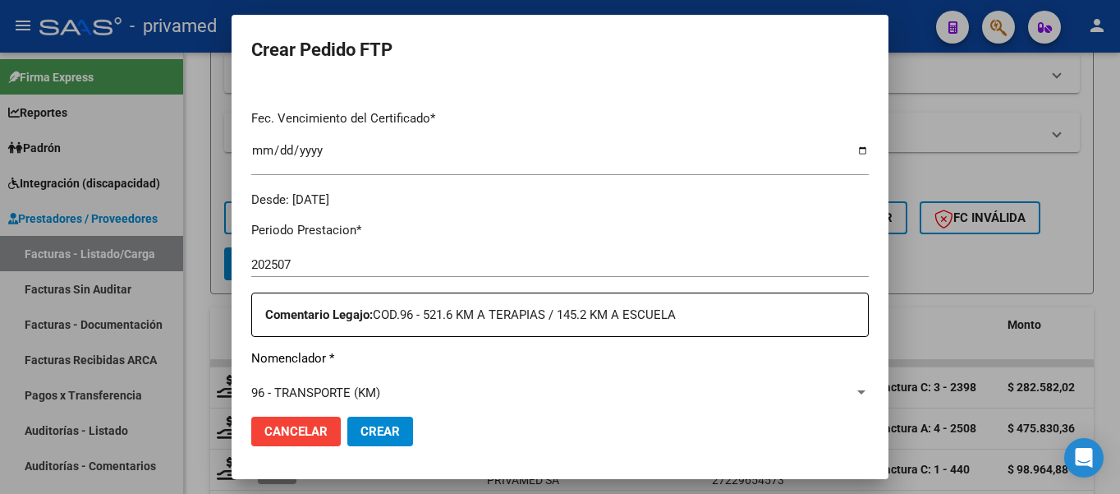
scroll to position [657, 0]
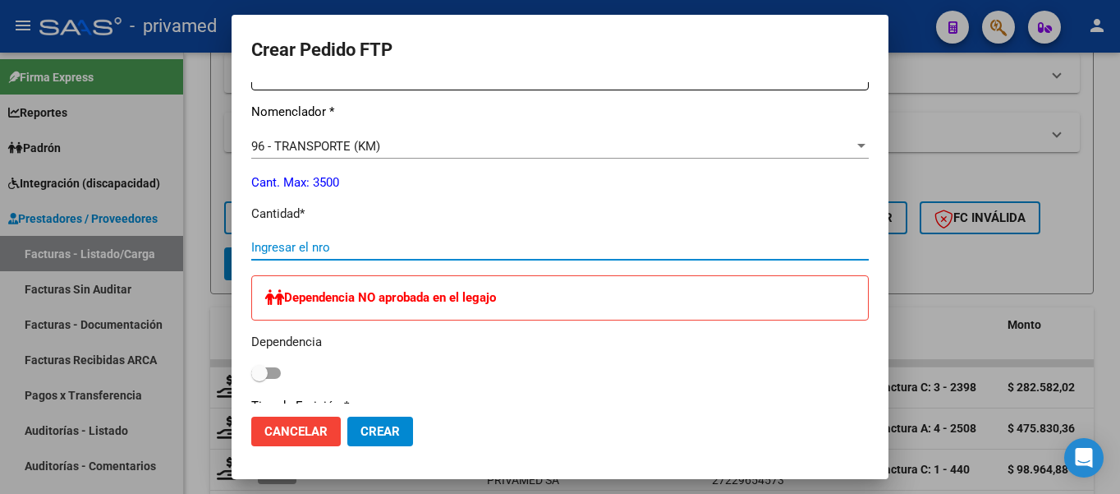
click at [292, 240] on input "Ingresar el nro" at bounding box center [560, 247] width 618 height 15
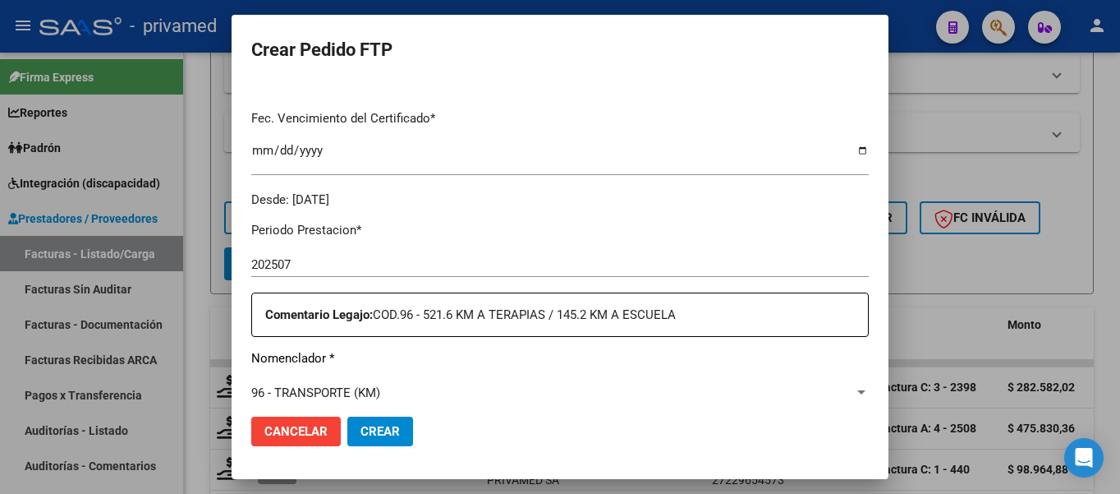
scroll to position [493, 0]
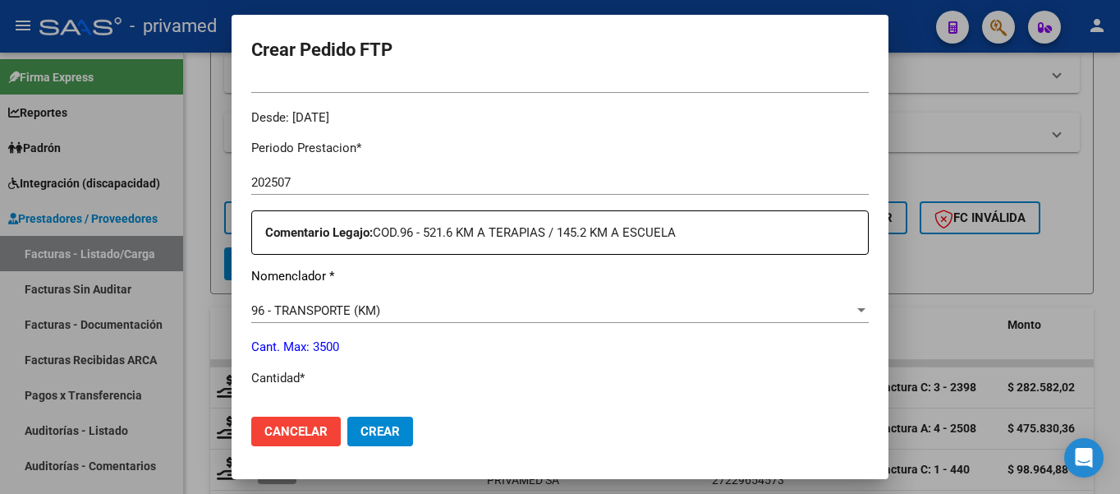
type input "522"
click at [385, 422] on button "Crear" at bounding box center [380, 431] width 66 height 30
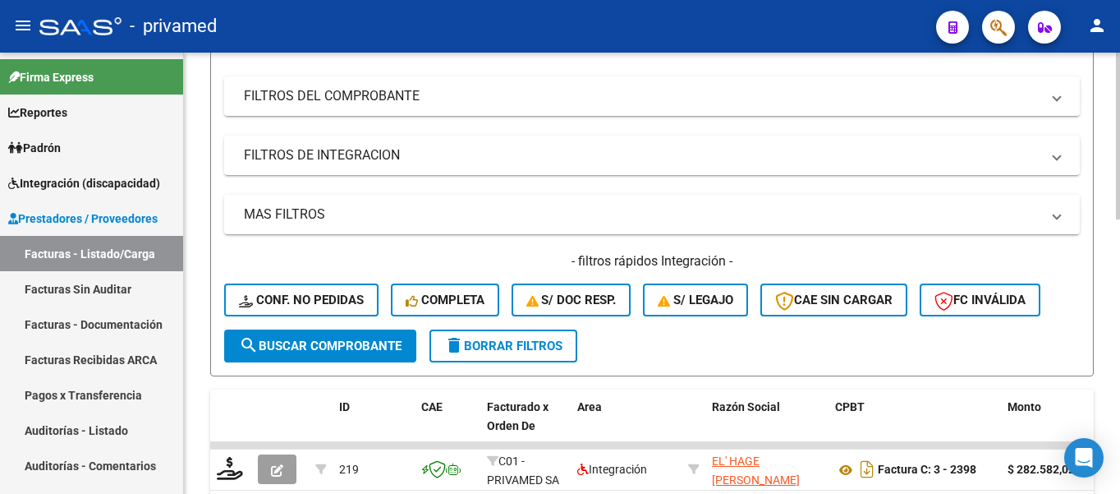
scroll to position [0, 0]
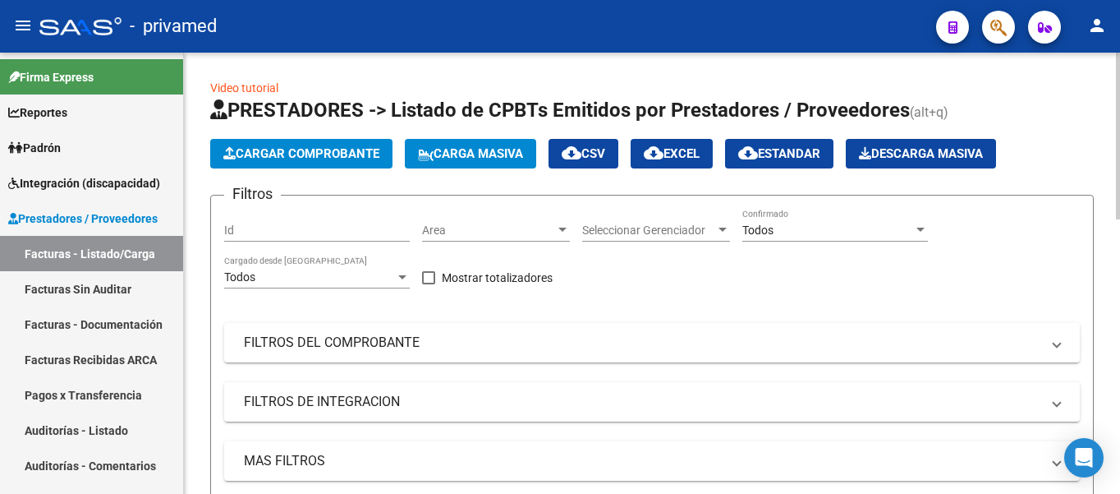
click at [317, 146] on span "Cargar Comprobante" at bounding box center [301, 153] width 156 height 15
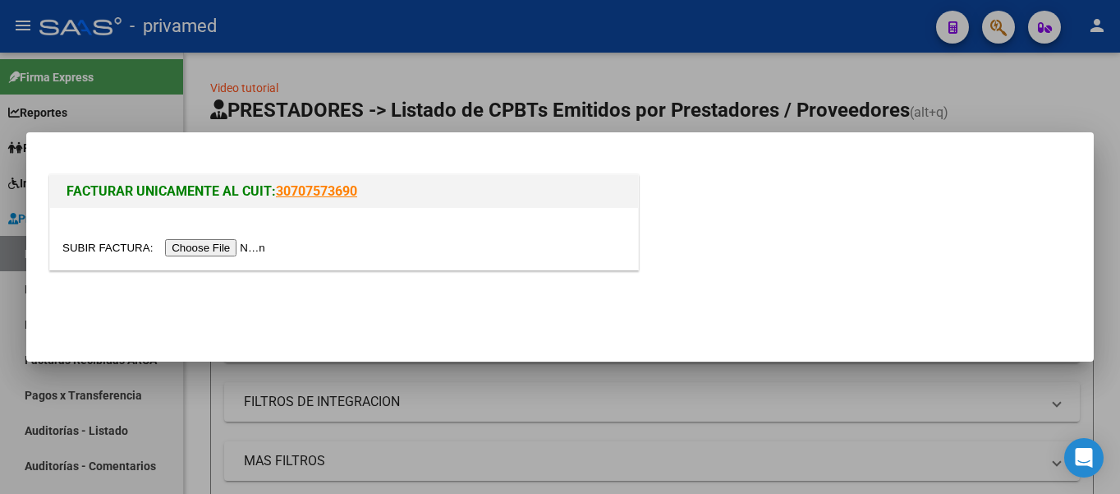
click at [211, 253] on input "file" at bounding box center [166, 247] width 208 height 17
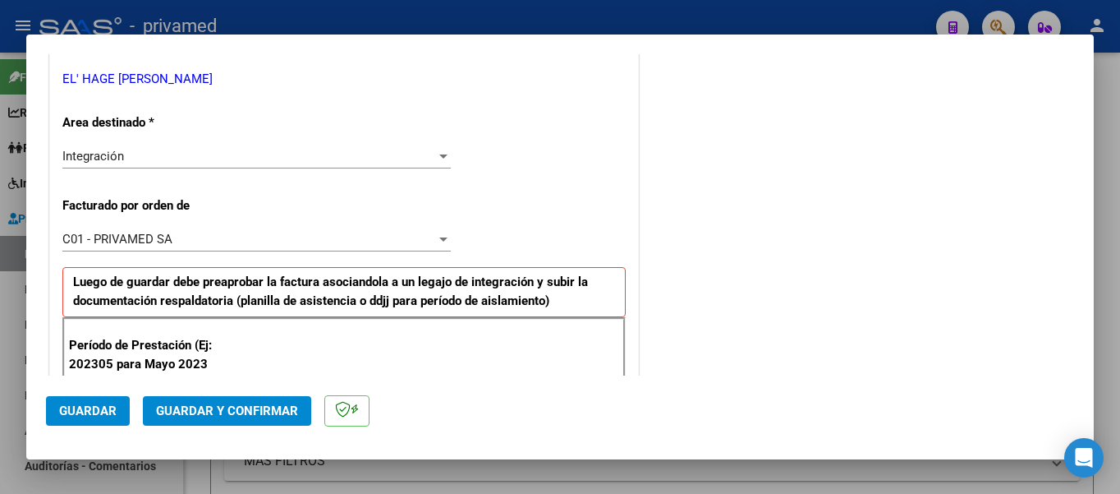
scroll to position [493, 0]
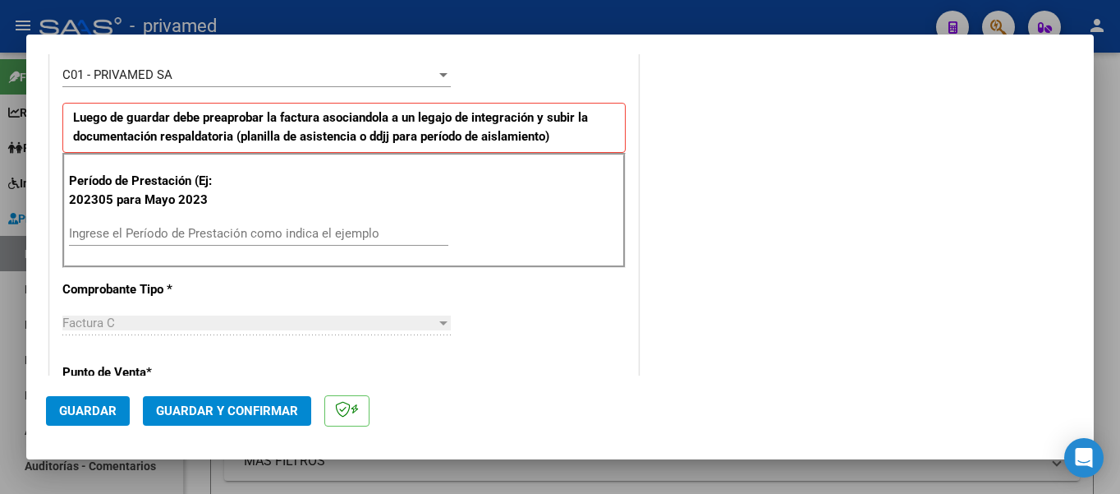
click at [163, 235] on input "Ingrese el Período de Prestación como indica el ejemplo" at bounding box center [258, 233] width 379 height 15
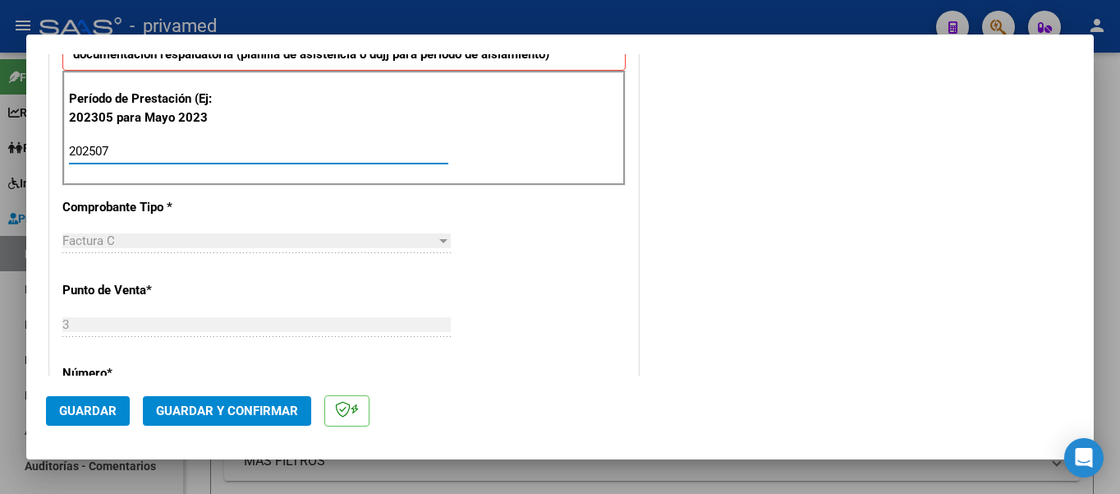
scroll to position [739, 0]
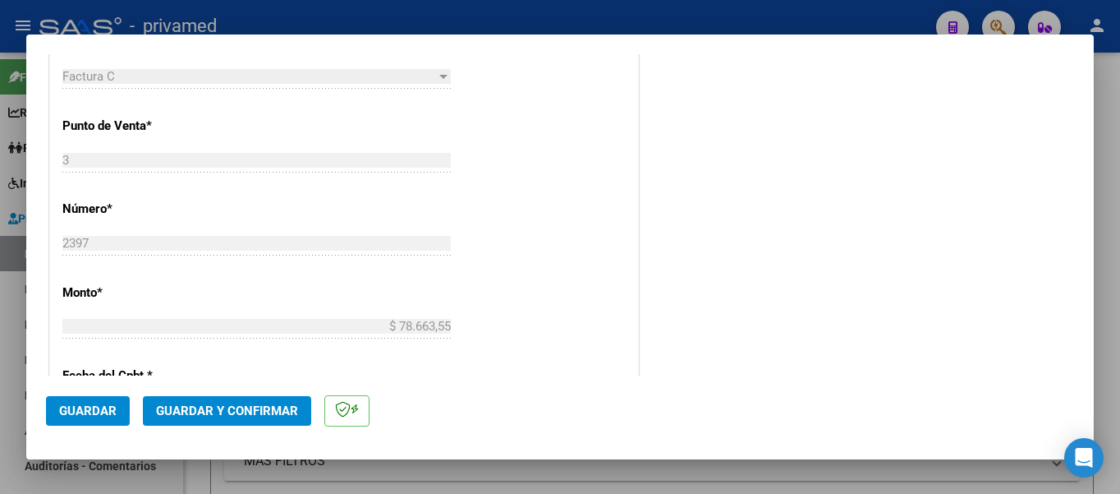
type input "202507"
click at [106, 403] on span "Guardar" at bounding box center [87, 410] width 57 height 15
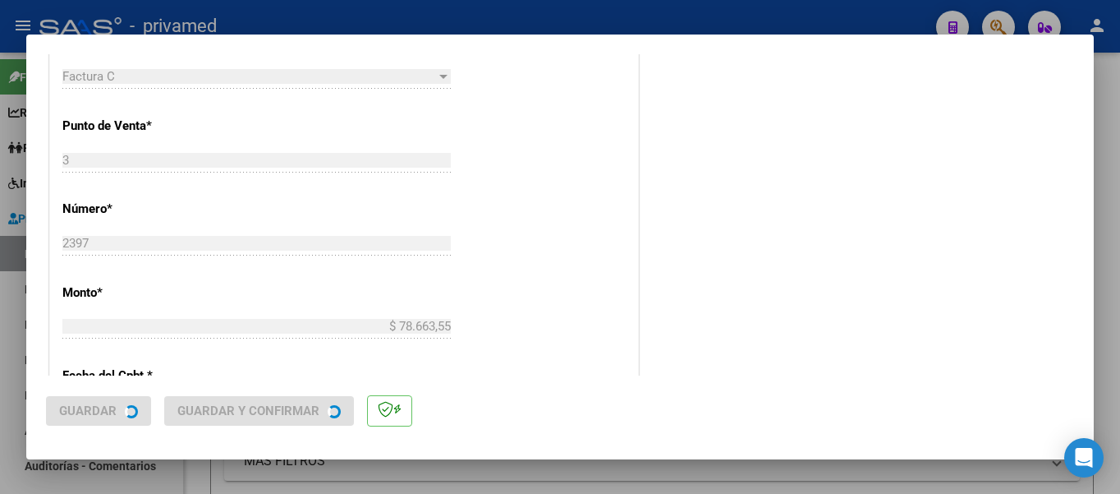
scroll to position [0, 0]
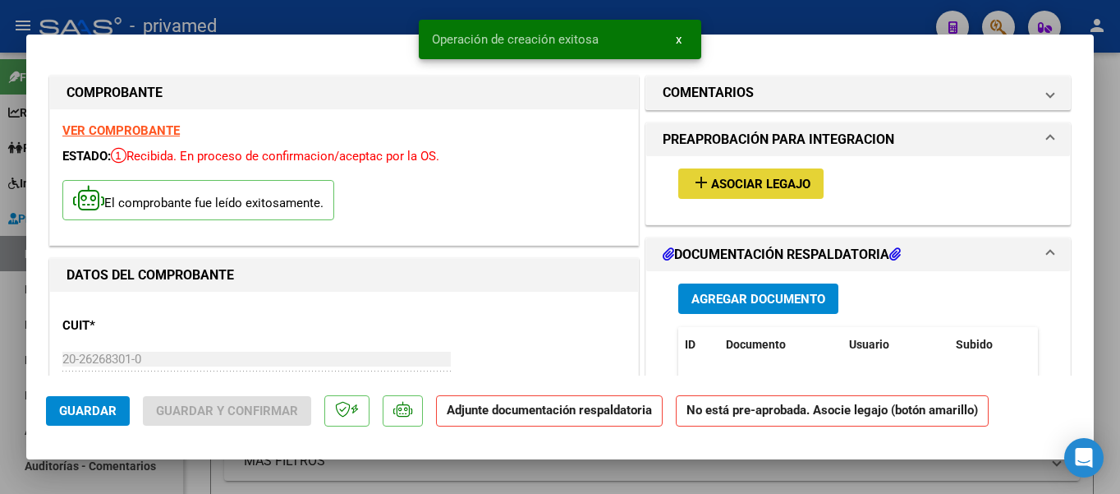
click at [728, 181] on span "Asociar Legajo" at bounding box center [760, 184] width 99 height 15
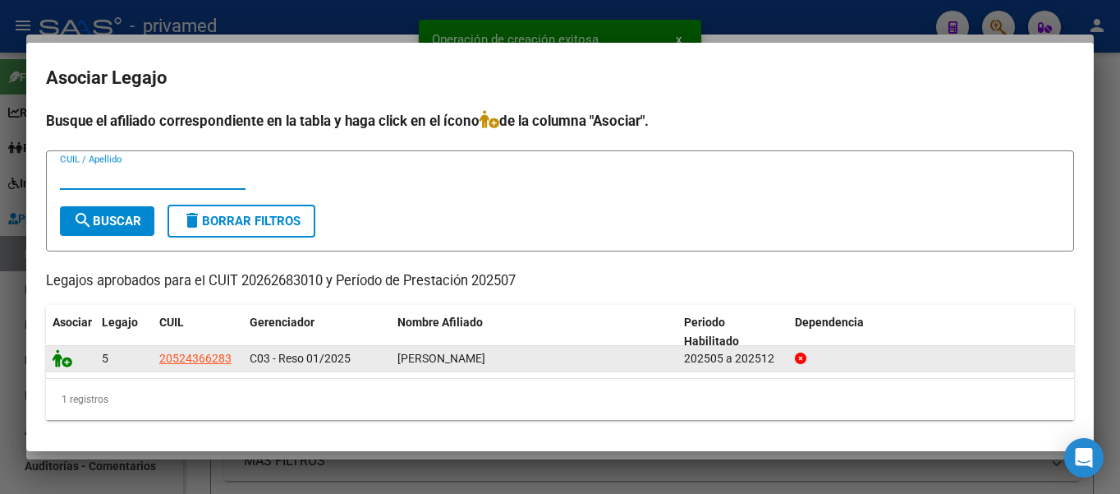
click at [68, 363] on icon at bounding box center [63, 358] width 20 height 18
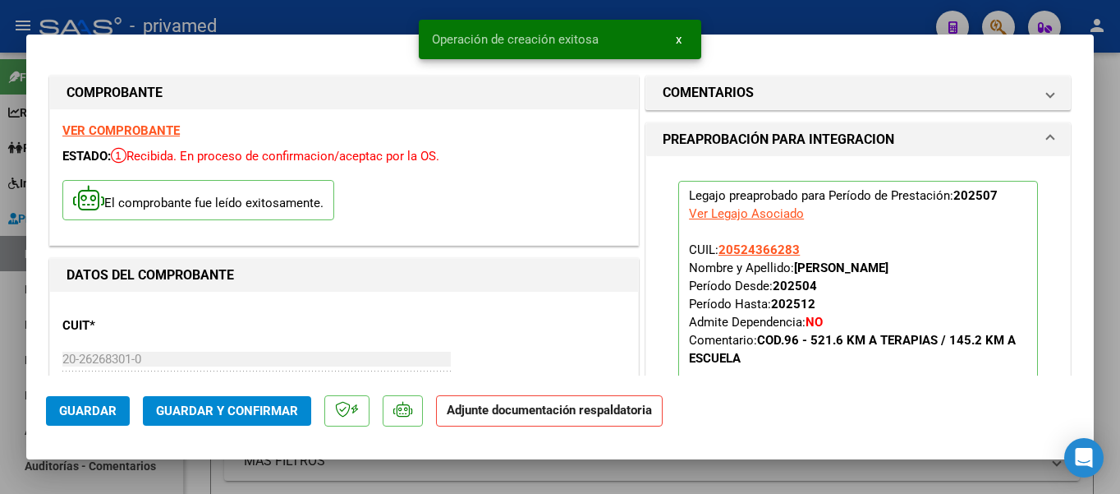
scroll to position [329, 0]
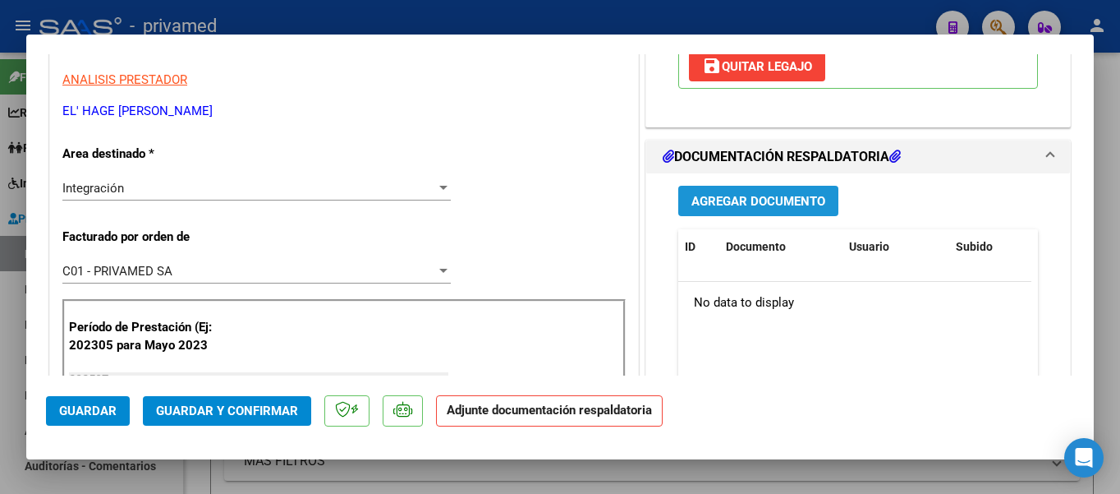
click at [762, 215] on button "Agregar Documento" at bounding box center [758, 201] width 160 height 30
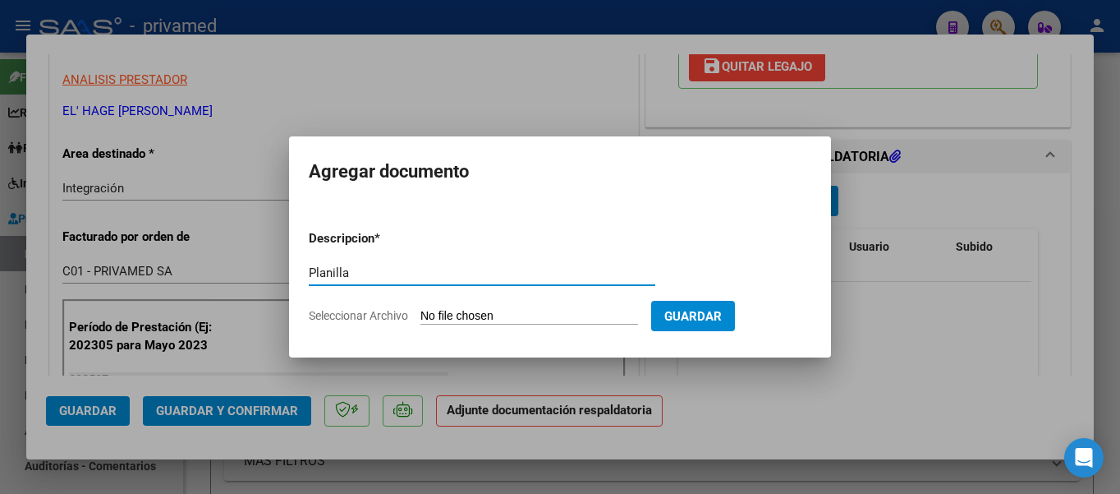
type input "Planilla"
click at [492, 310] on input "Seleccionar Archivo" at bounding box center [530, 317] width 218 height 16
type input "C:\fakepath\[PERSON_NAME] ASIST [DATE] ESC.pdf"
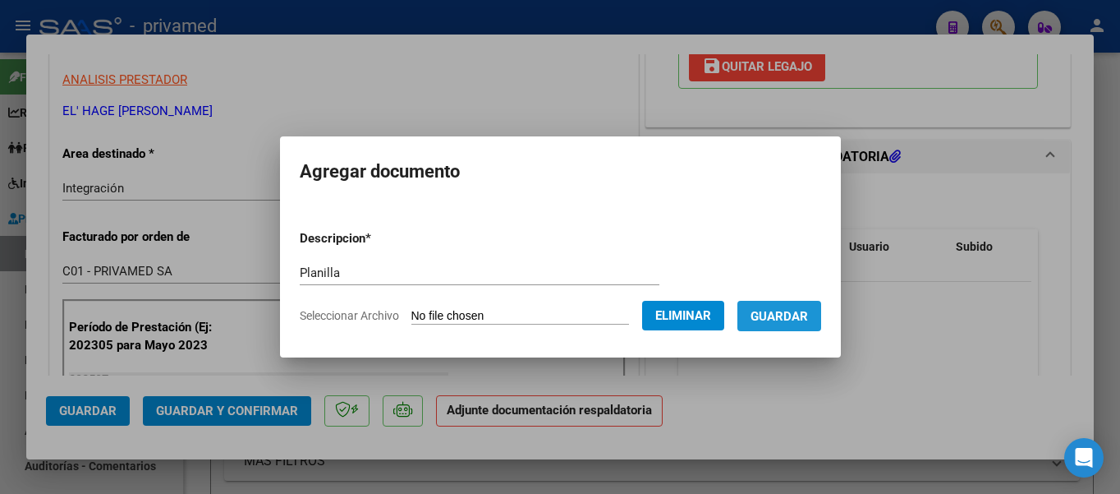
click at [779, 316] on span "Guardar" at bounding box center [779, 316] width 57 height 15
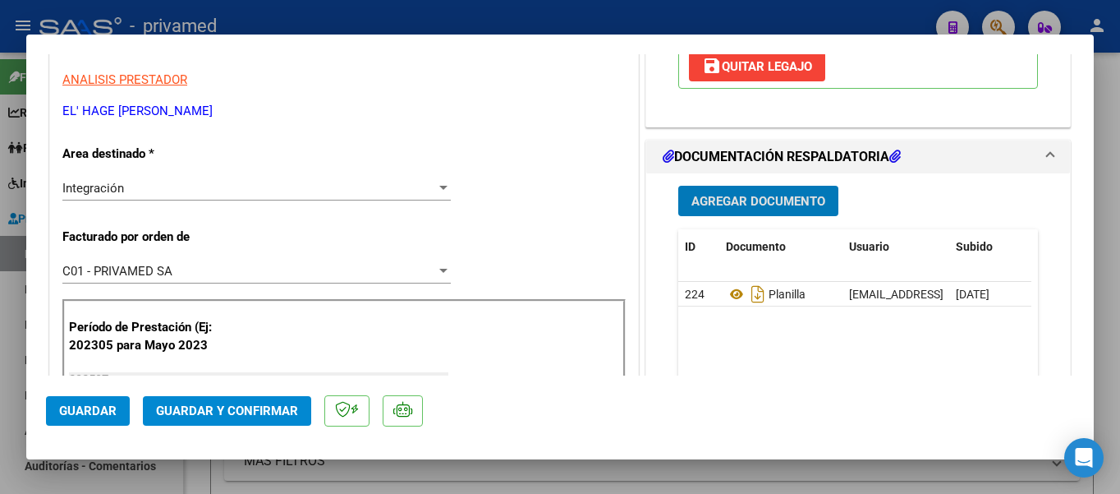
type input "$ 0,00"
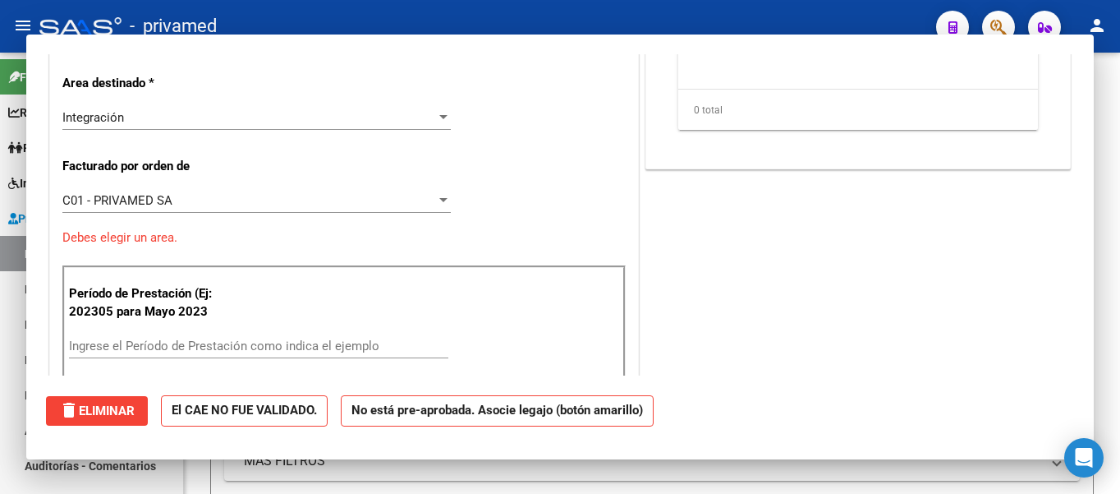
scroll to position [0, 0]
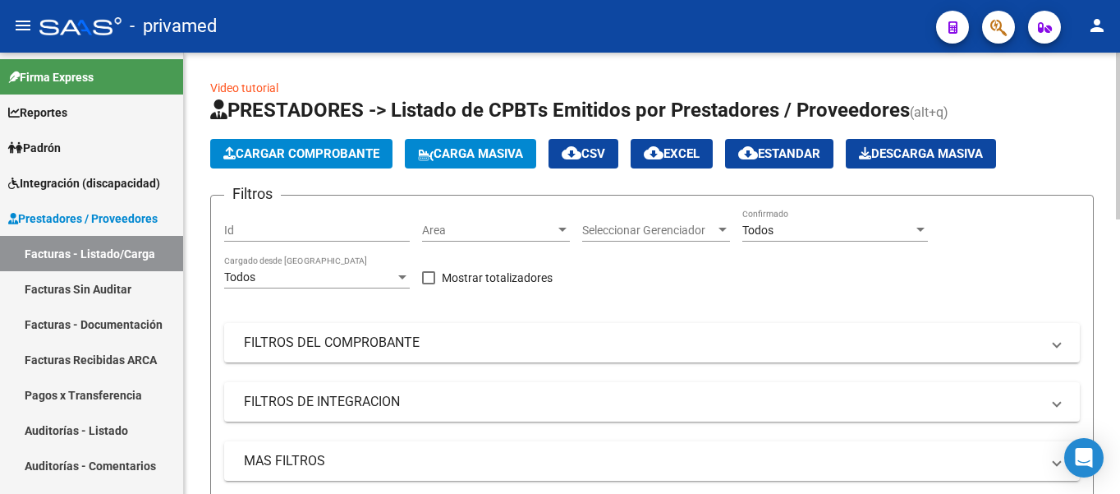
click at [1038, 135] on app-list-header "PRESTADORES -> Listado de CPBTs Emitidos por Prestadores / Proveedores (alt+q) …" at bounding box center [652, 360] width 884 height 526
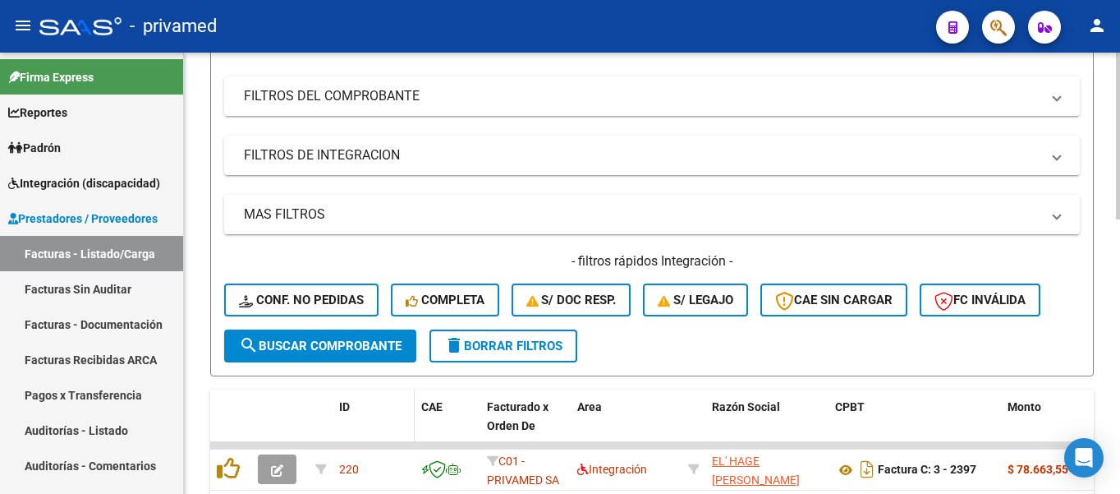
scroll to position [329, 0]
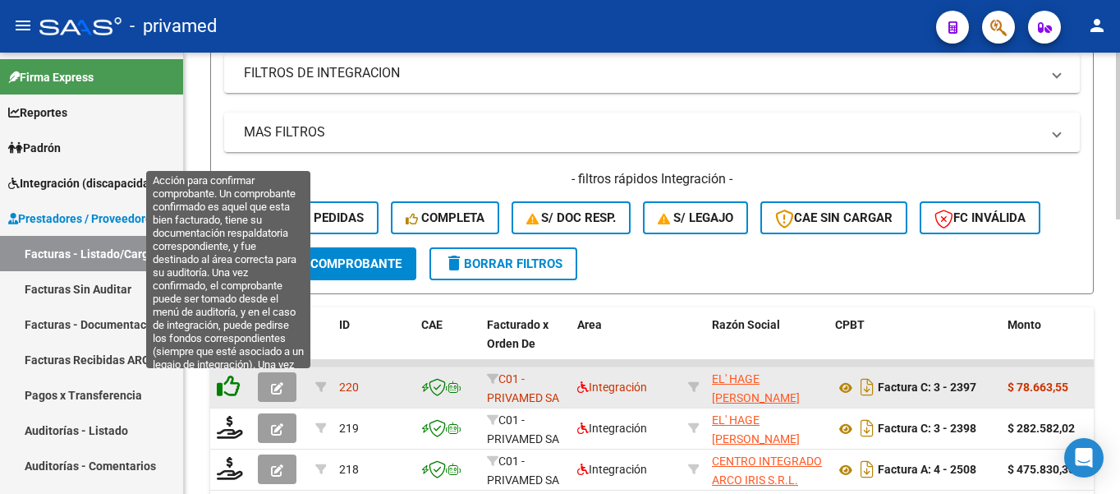
click at [231, 389] on icon at bounding box center [228, 386] width 23 height 23
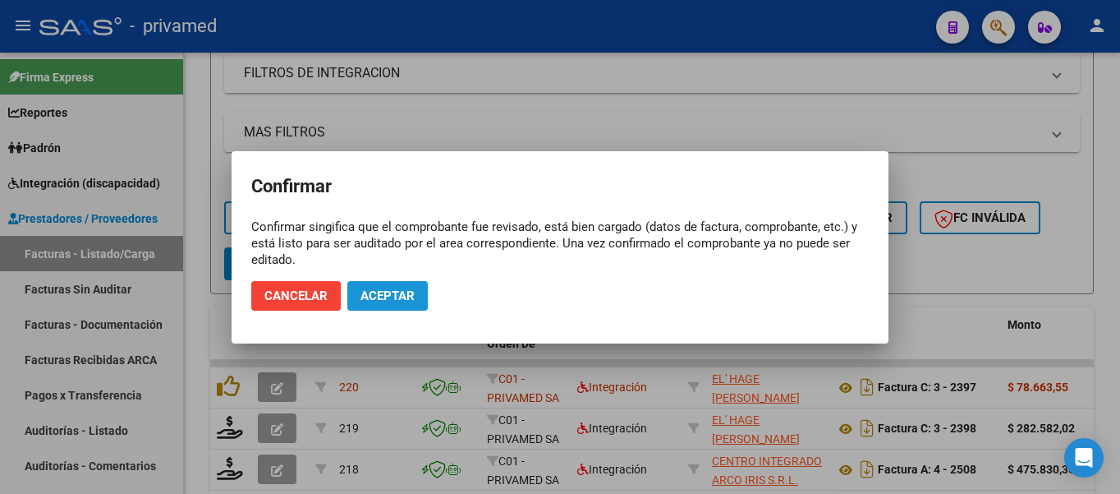
click at [406, 301] on span "Aceptar" at bounding box center [388, 295] width 54 height 15
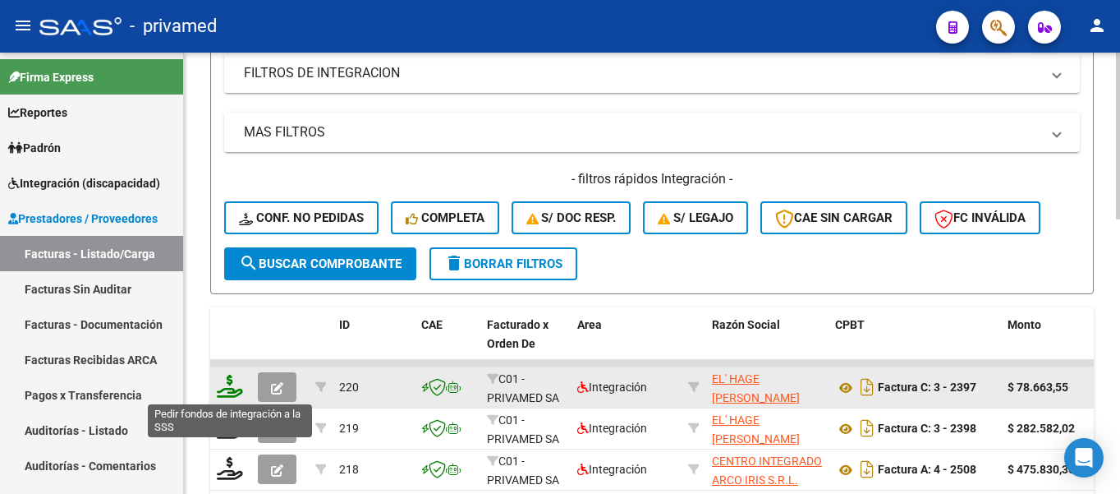
click at [225, 386] on icon at bounding box center [230, 386] width 26 height 23
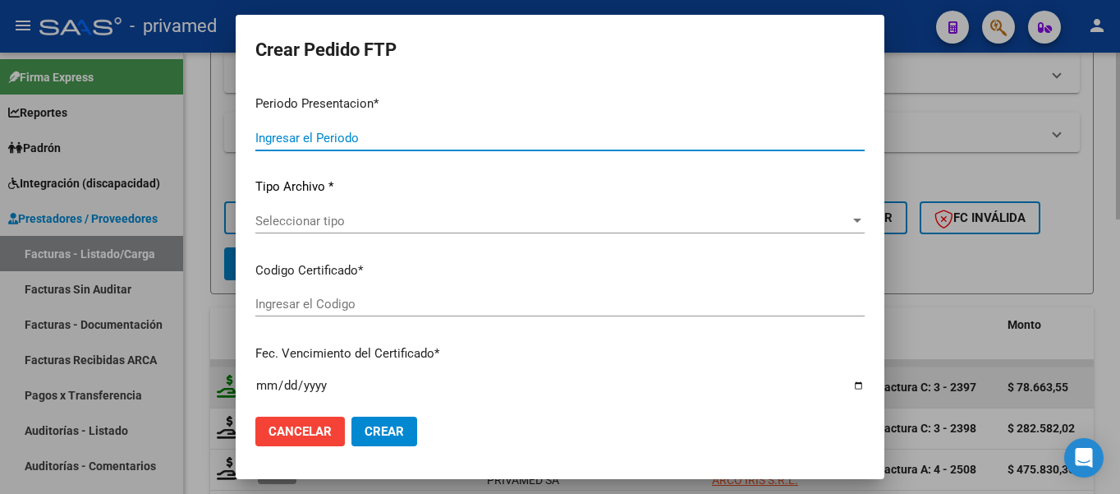
type input "202507"
type input "$ 78.663,55"
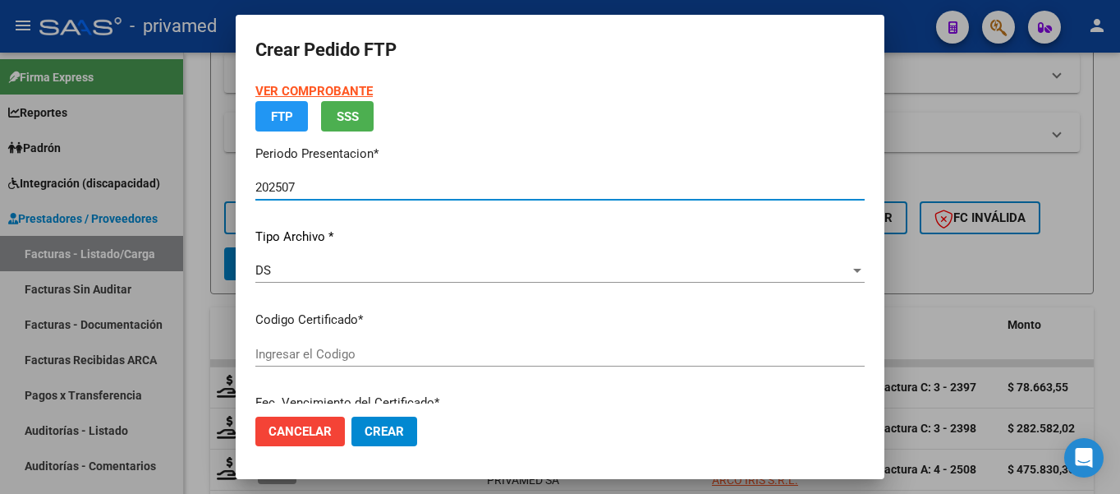
type input "ARG02000509628712025022620300226BUE348"
type input "[DATE]"
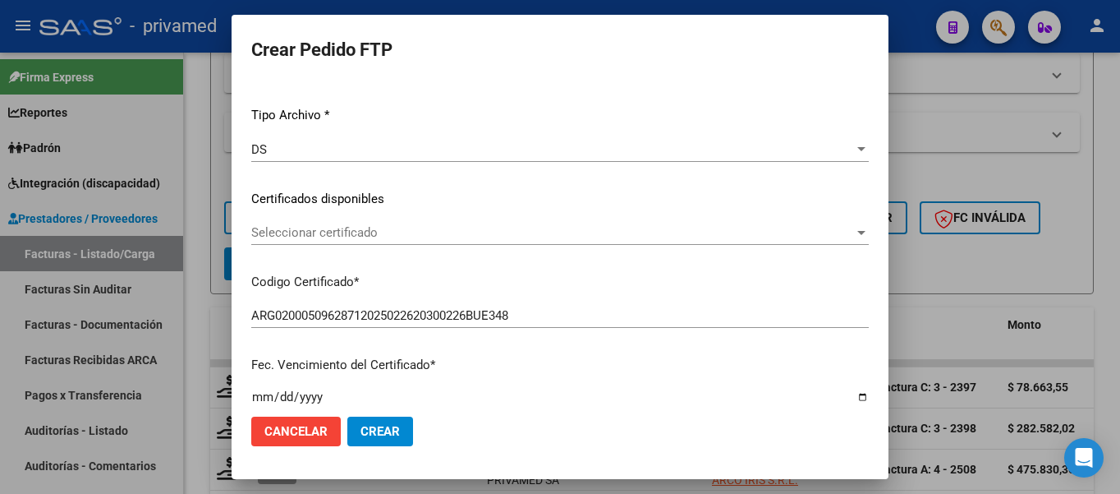
scroll to position [246, 0]
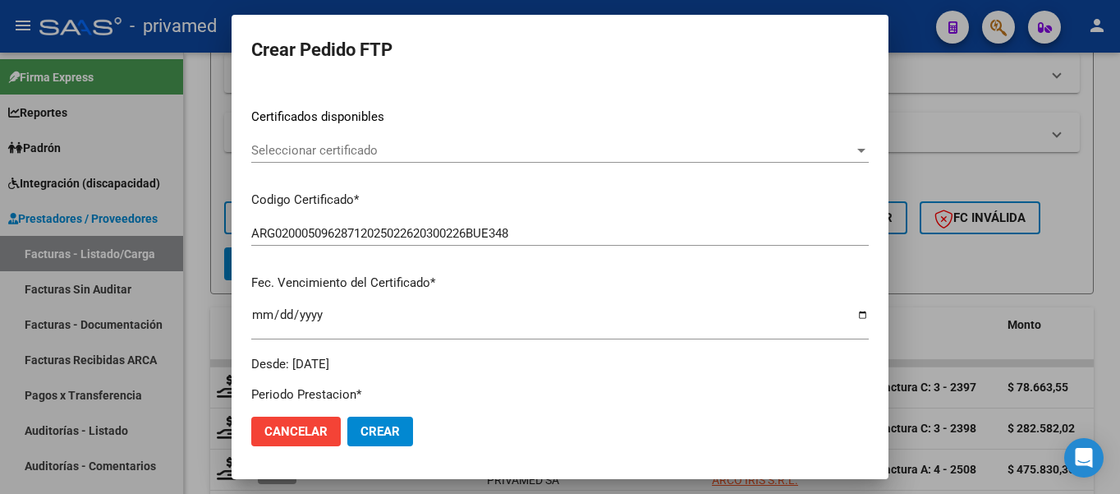
click at [462, 140] on div "Seleccionar certificado Seleccionar certificado" at bounding box center [560, 150] width 618 height 25
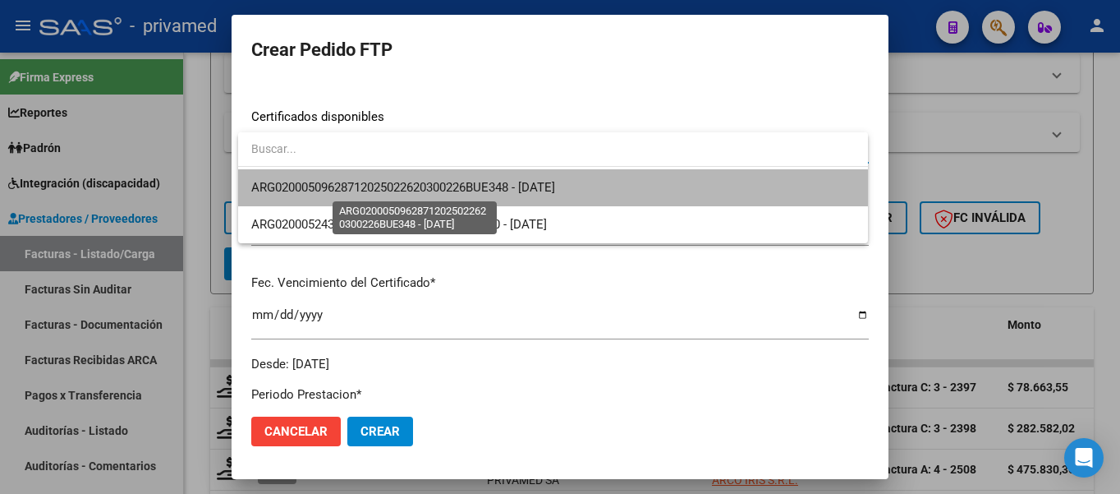
click at [471, 183] on span "ARG02000509628712025022620300226BUE348 - [DATE]" at bounding box center [403, 187] width 304 height 15
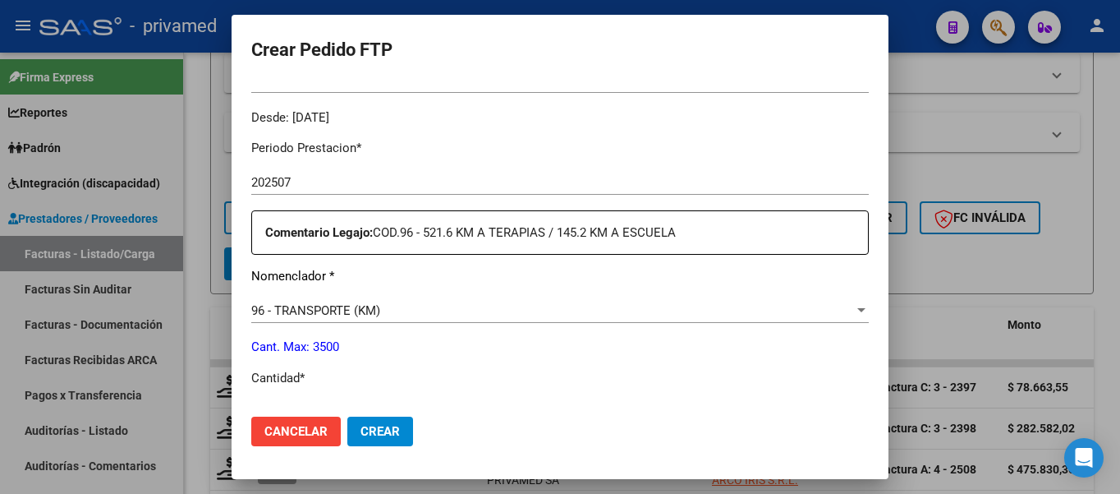
scroll to position [575, 0]
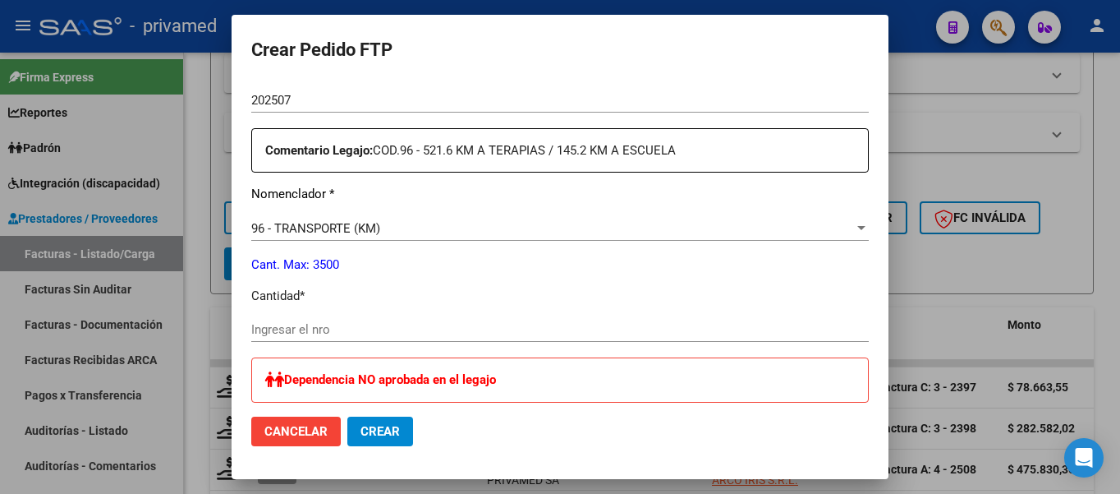
click at [333, 322] on input "Ingresar el nro" at bounding box center [560, 329] width 618 height 15
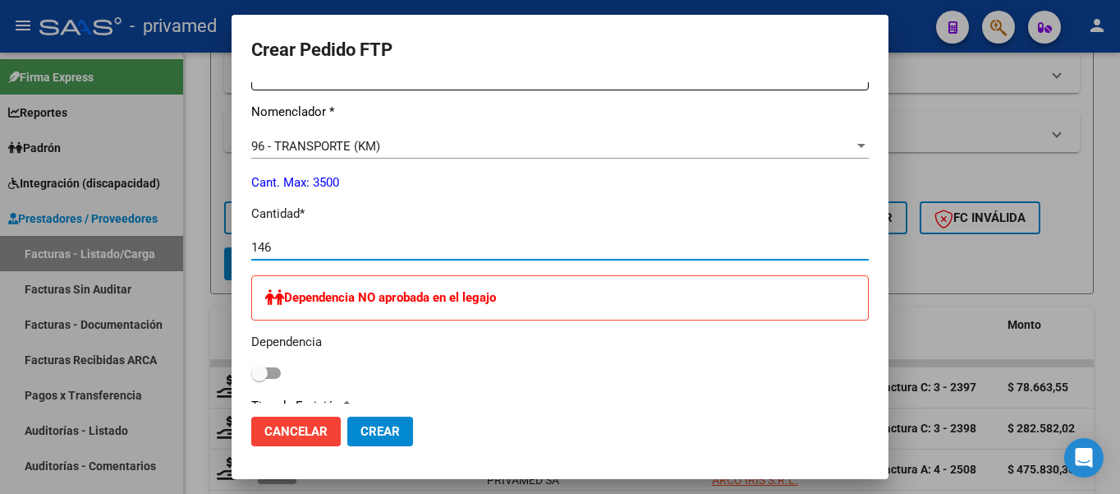
scroll to position [903, 0]
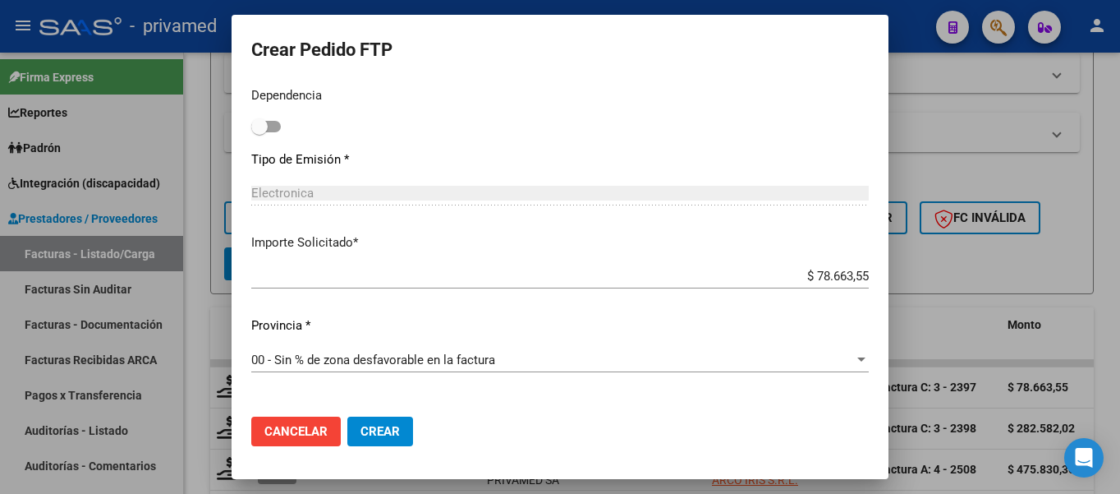
type input "146"
click at [384, 426] on span "Crear" at bounding box center [380, 431] width 39 height 15
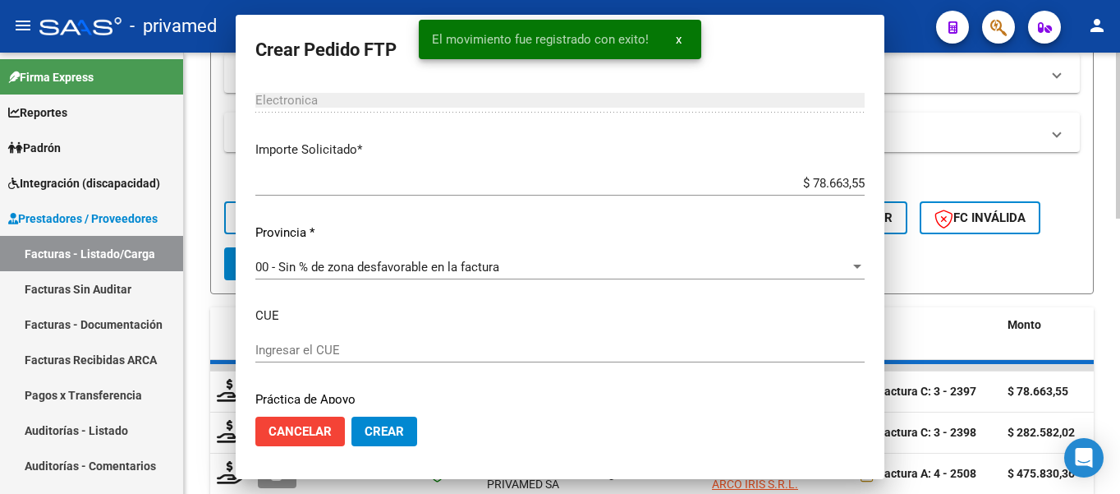
scroll to position [0, 0]
